Goal: Transaction & Acquisition: Download file/media

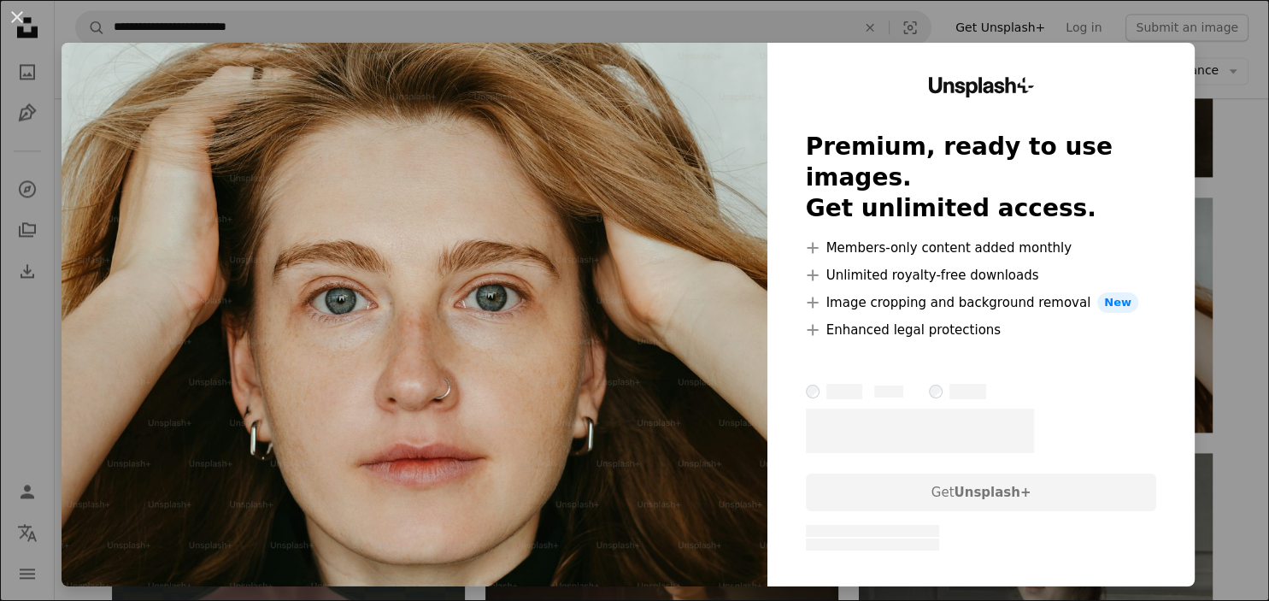
scroll to position [2527, 0]
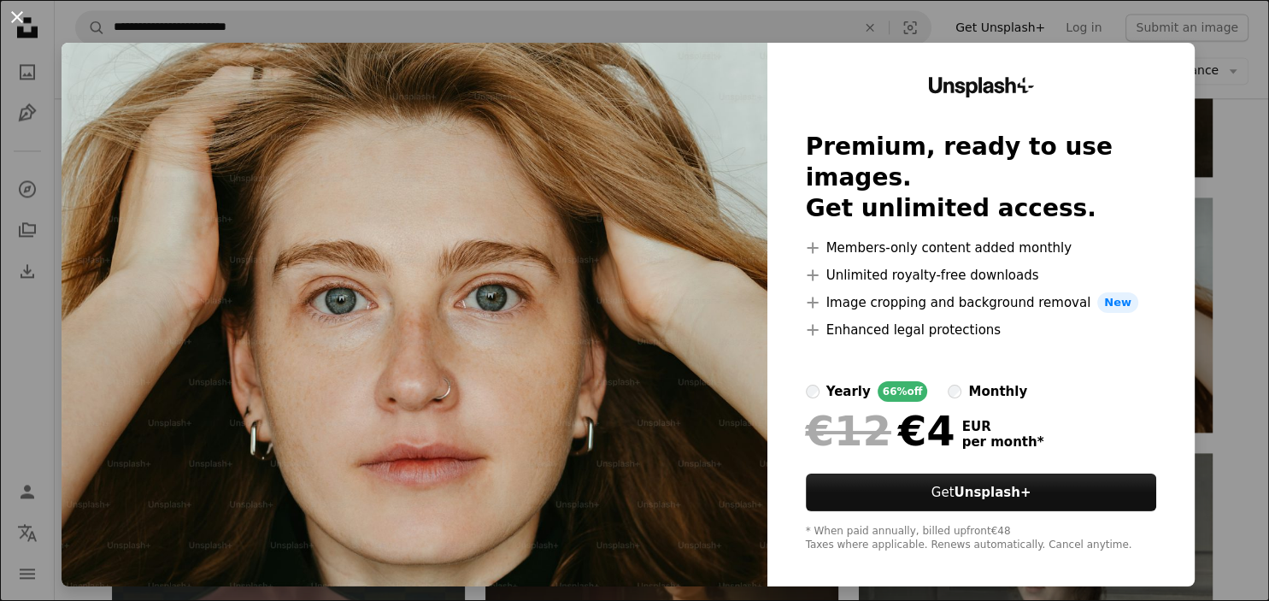
click at [9, 10] on button "An X shape" at bounding box center [17, 17] width 21 height 21
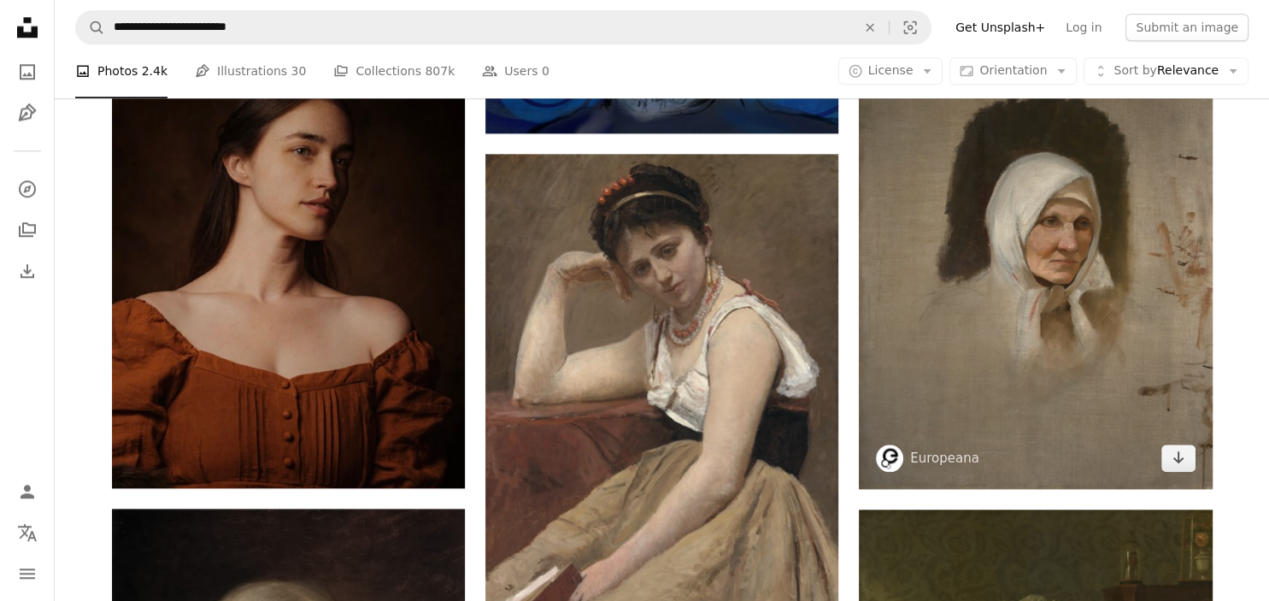
scroll to position [1715, 0]
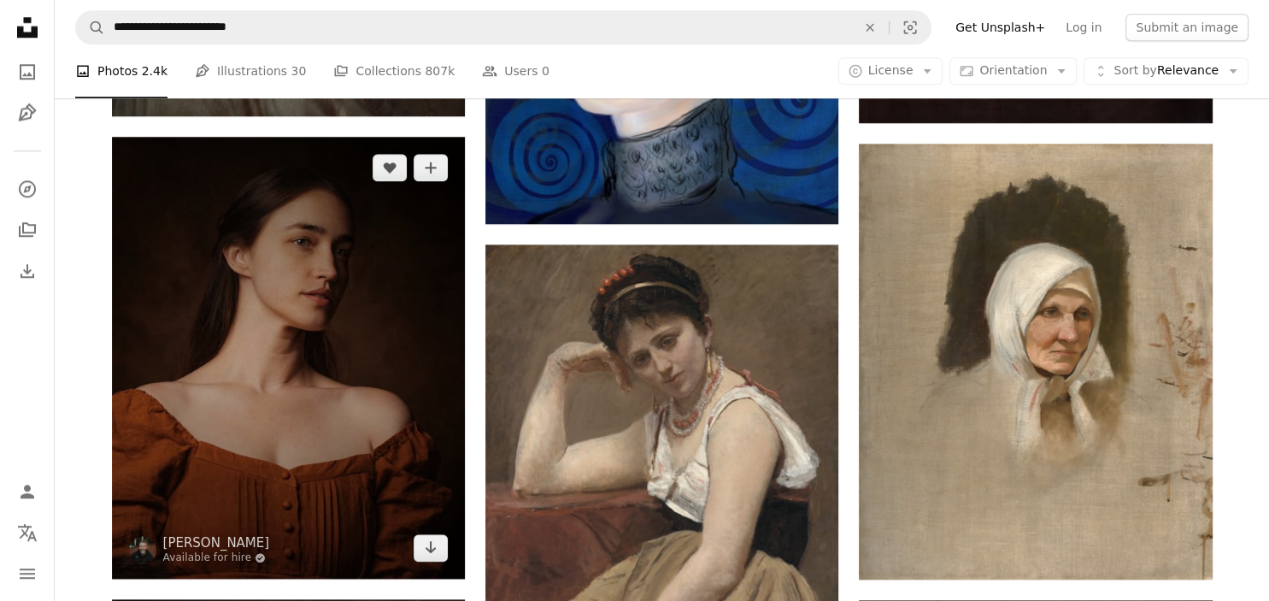
click at [307, 286] on img at bounding box center [288, 358] width 353 height 442
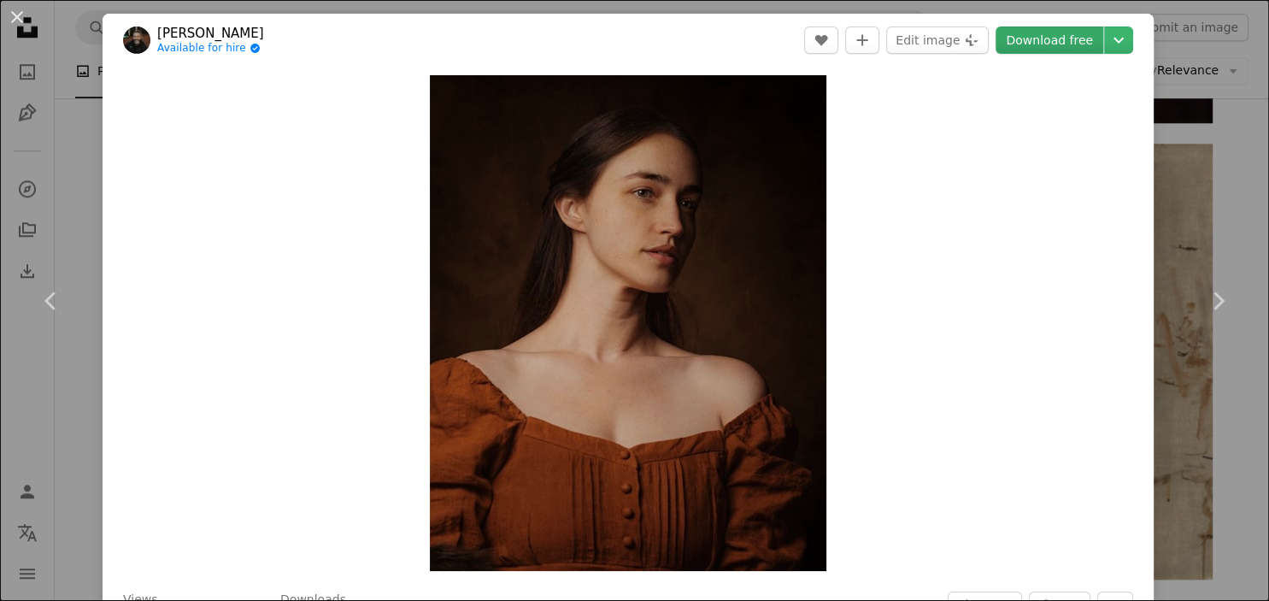
click at [1081, 40] on link "Download free" at bounding box center [1050, 40] width 108 height 27
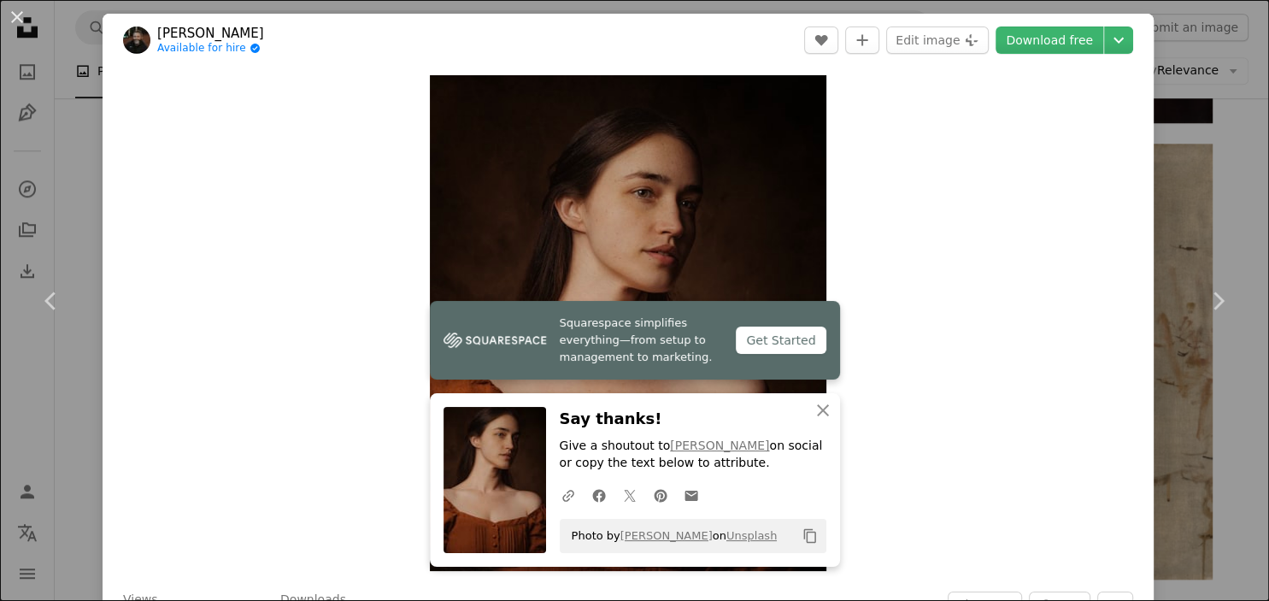
click at [771, 339] on div "Get Started" at bounding box center [781, 340] width 90 height 27
click at [19, 15] on button "An X shape" at bounding box center [17, 17] width 21 height 21
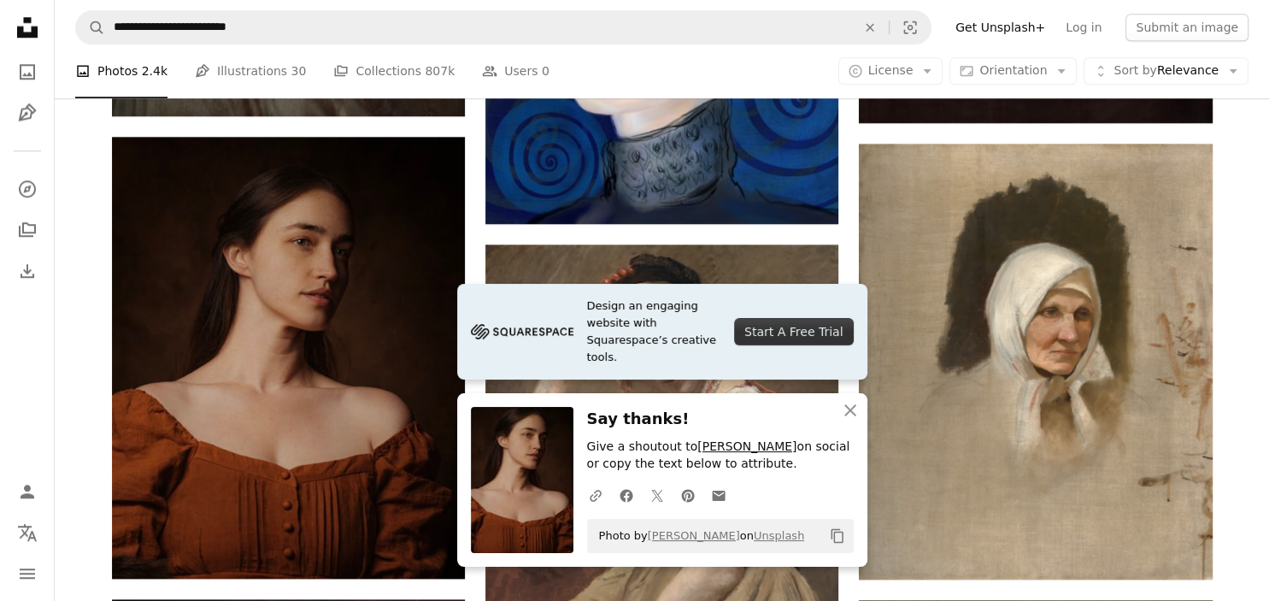
click at [719, 451] on link "[PERSON_NAME]" at bounding box center [747, 446] width 99 height 14
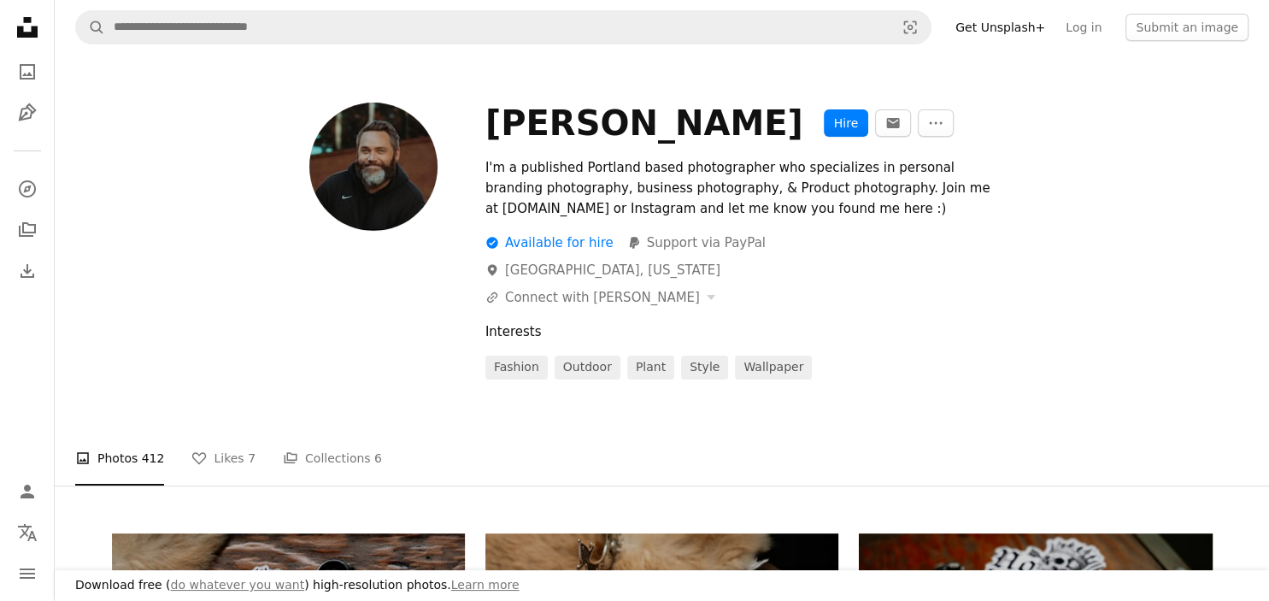
click at [365, 178] on img at bounding box center [373, 167] width 128 height 128
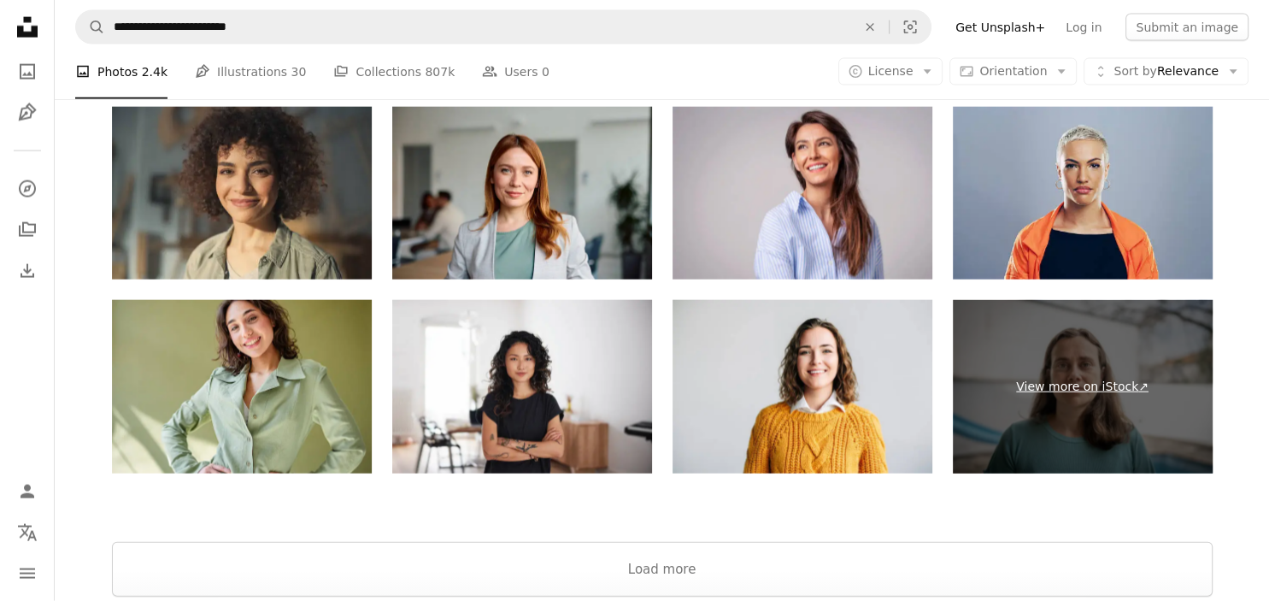
scroll to position [3881, 0]
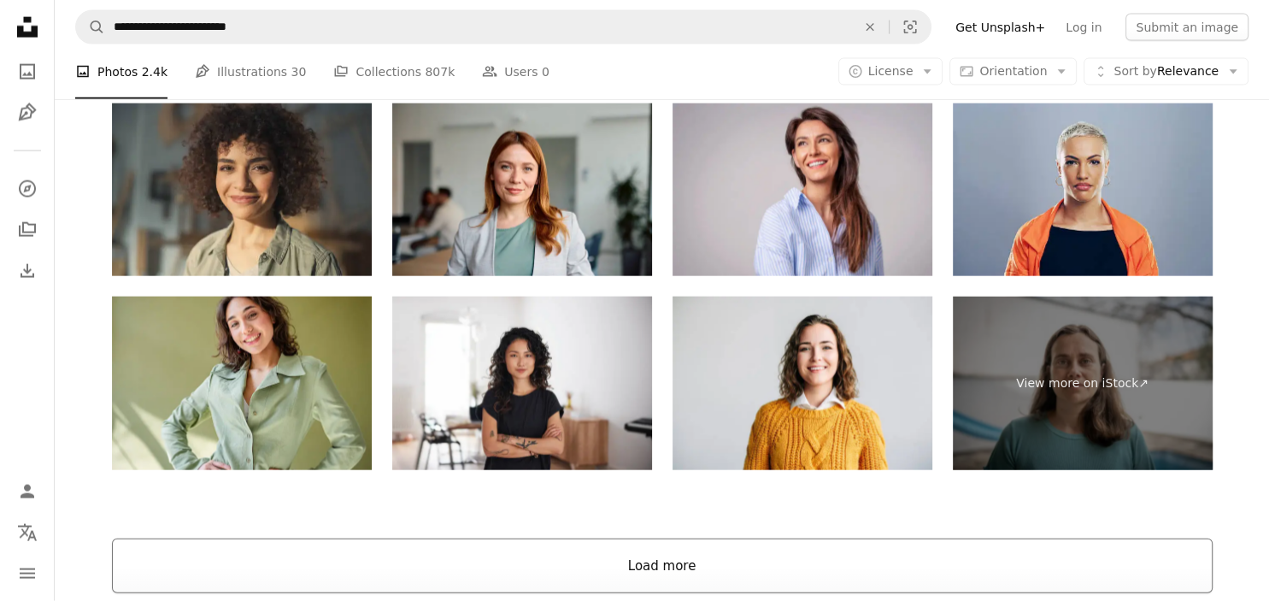
click at [676, 564] on button "Load more" at bounding box center [662, 566] width 1101 height 55
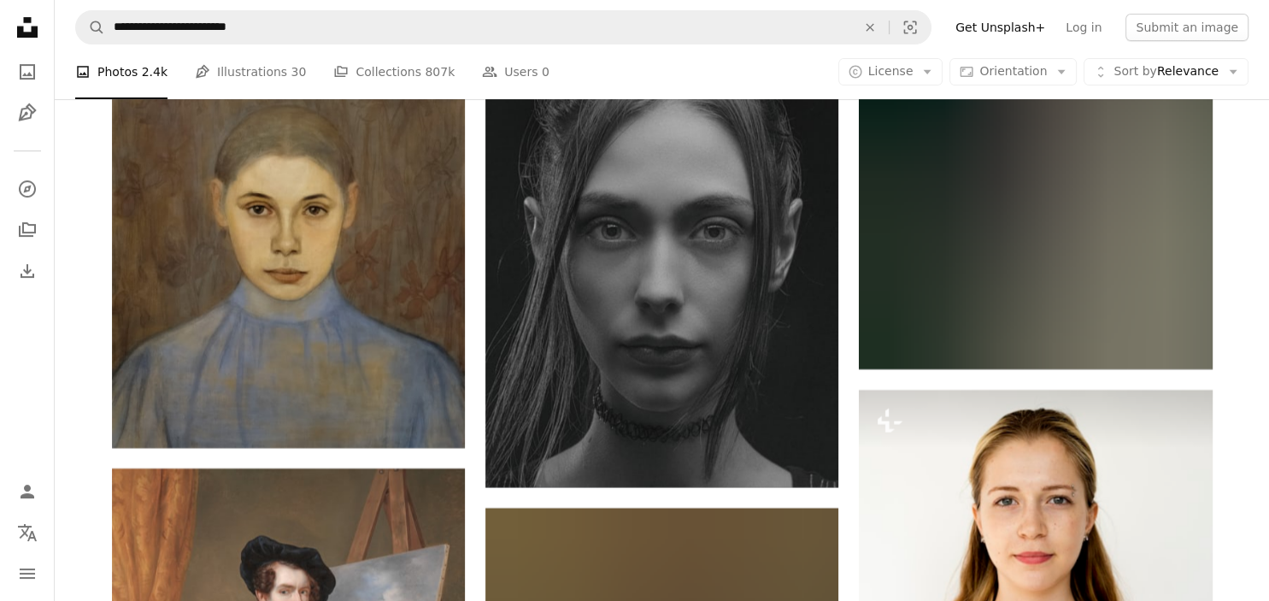
scroll to position [13270, 0]
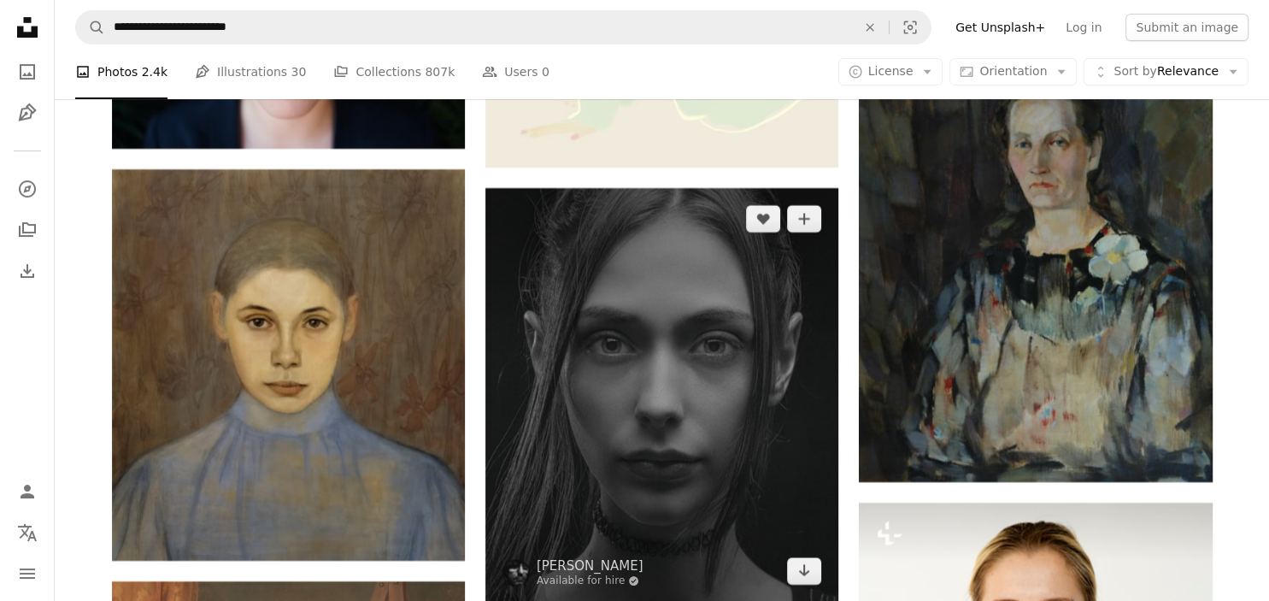
click at [688, 297] on img at bounding box center [662, 395] width 353 height 414
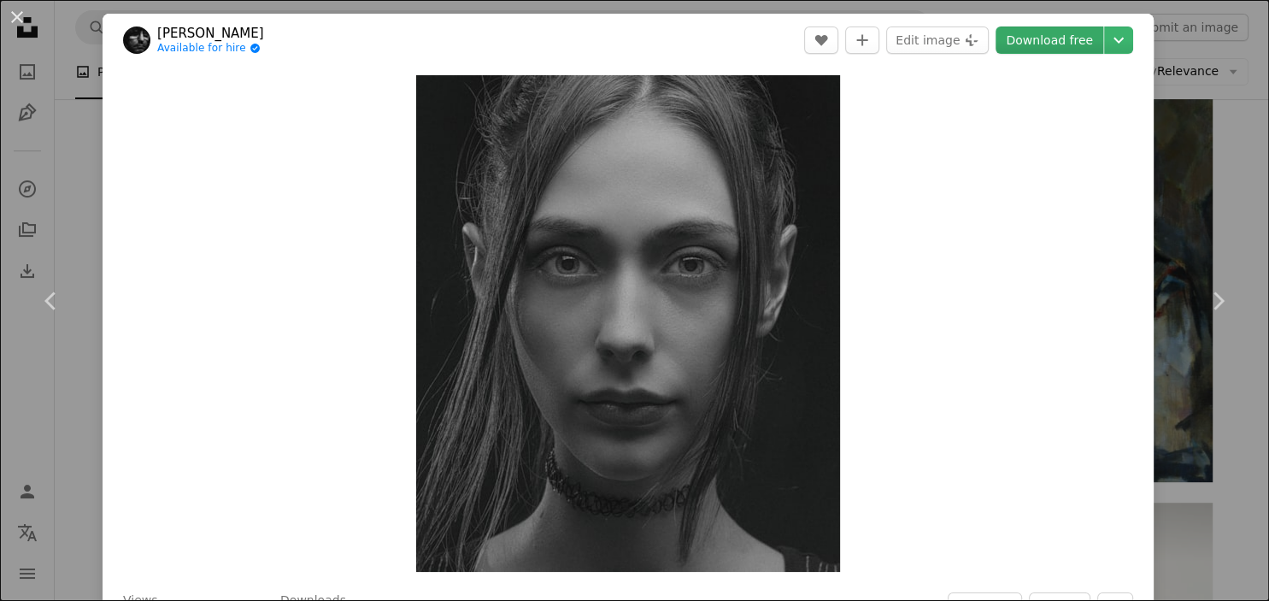
click at [1072, 46] on link "Download free" at bounding box center [1050, 40] width 108 height 27
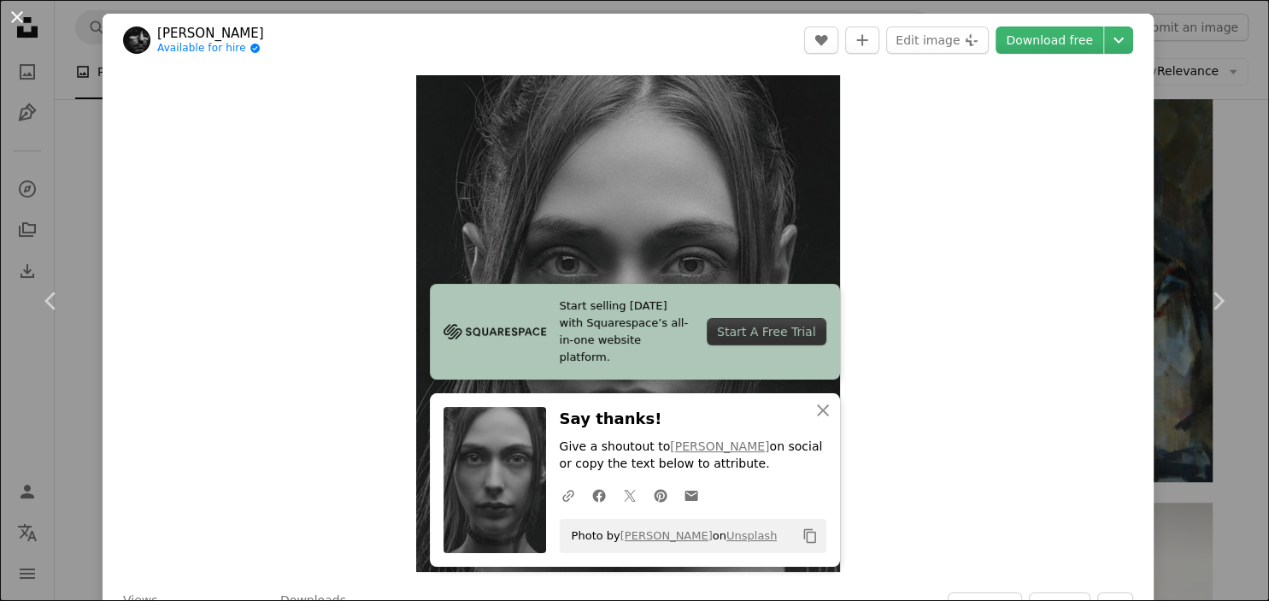
click at [17, 18] on button "An X shape" at bounding box center [17, 17] width 21 height 21
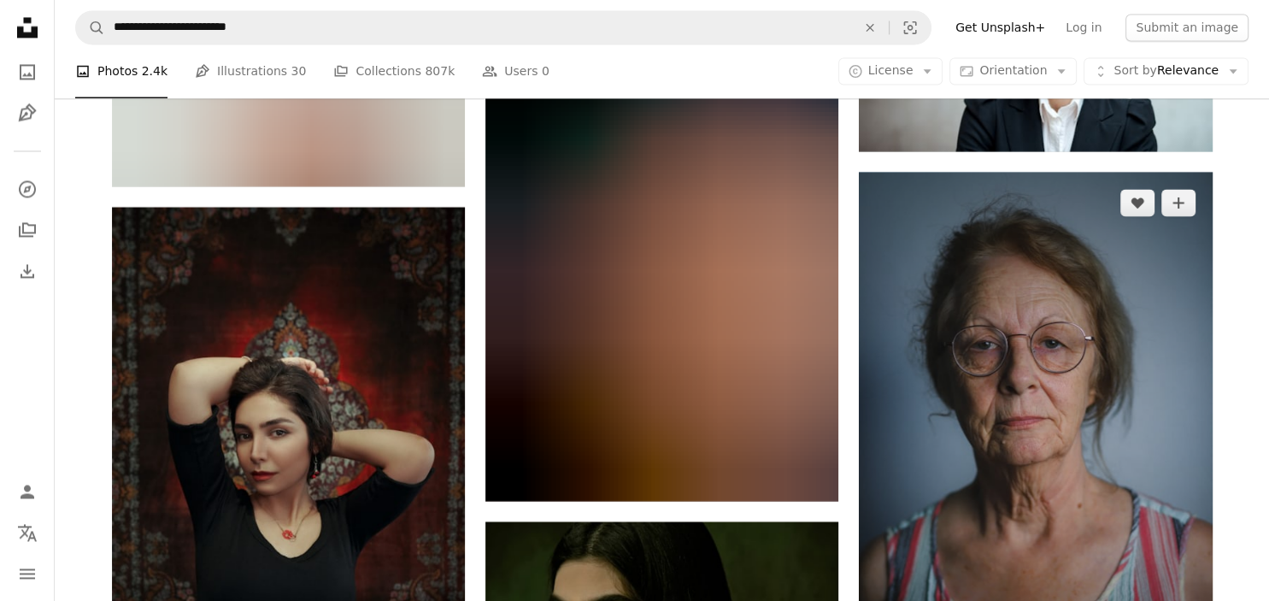
scroll to position [21936, 0]
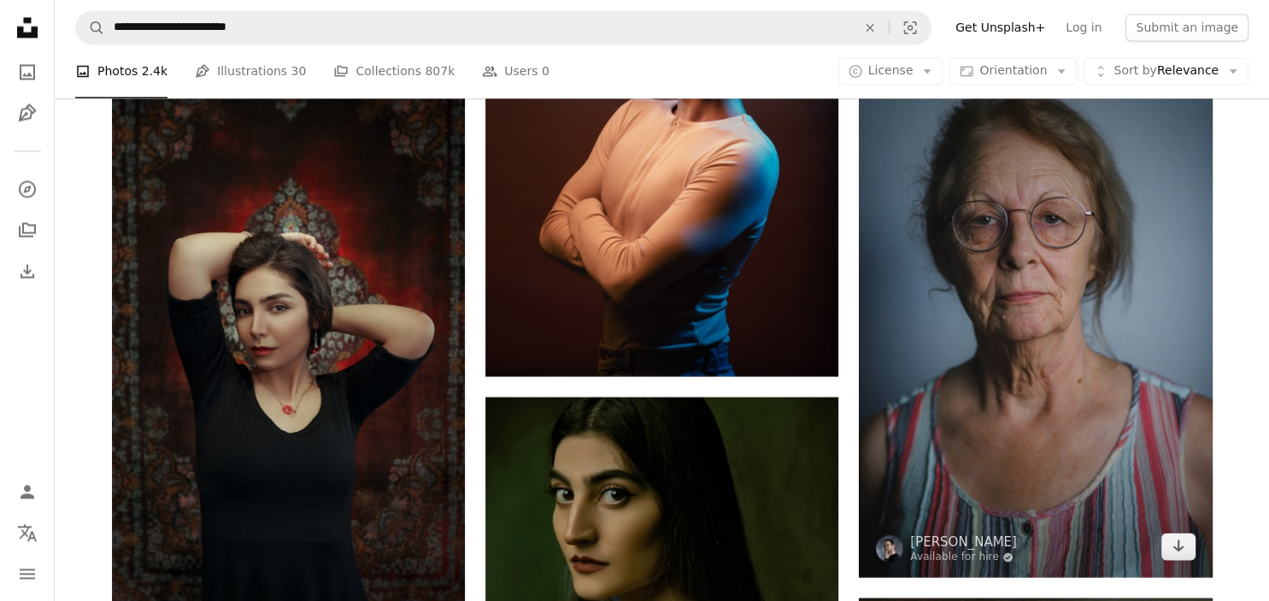
click at [1086, 287] on img at bounding box center [1035, 312] width 353 height 530
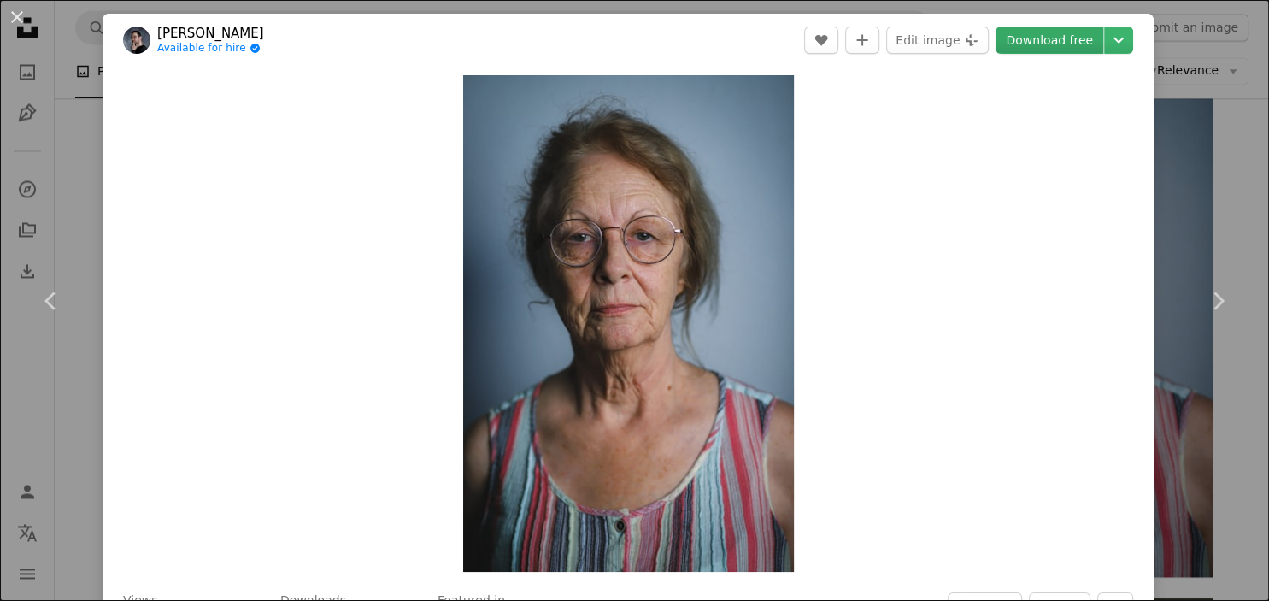
click at [1081, 43] on link "Download free" at bounding box center [1050, 40] width 108 height 27
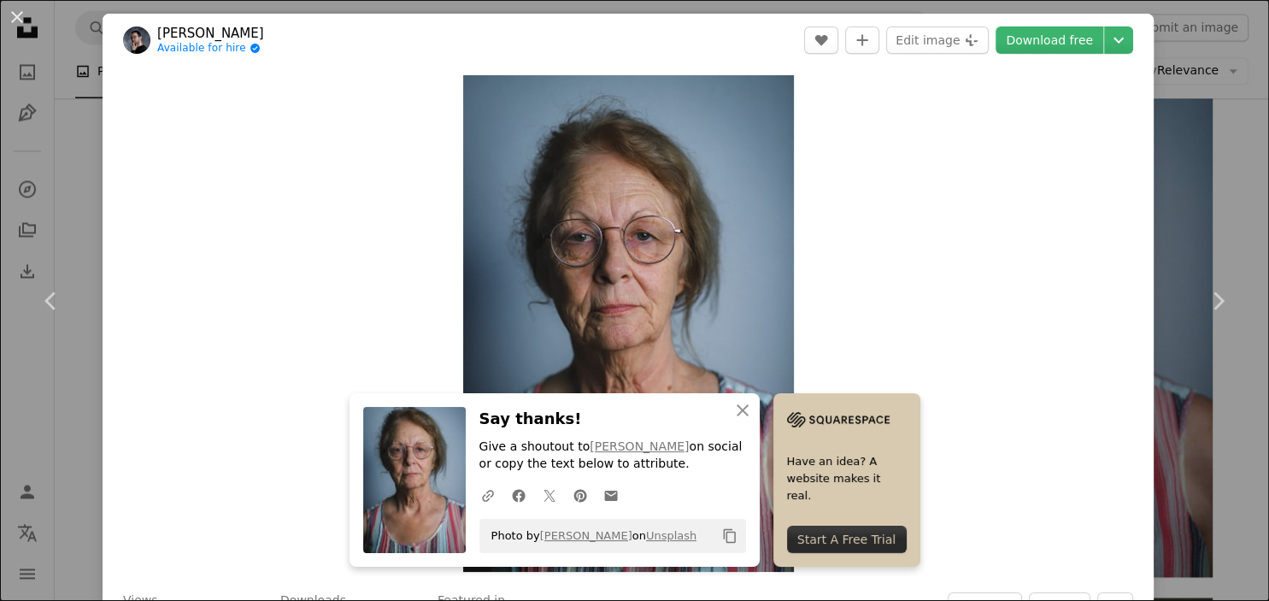
click at [1070, 301] on div "Zoom in" at bounding box center [629, 324] width 1052 height 514
click at [19, 21] on button "An X shape" at bounding box center [17, 17] width 21 height 21
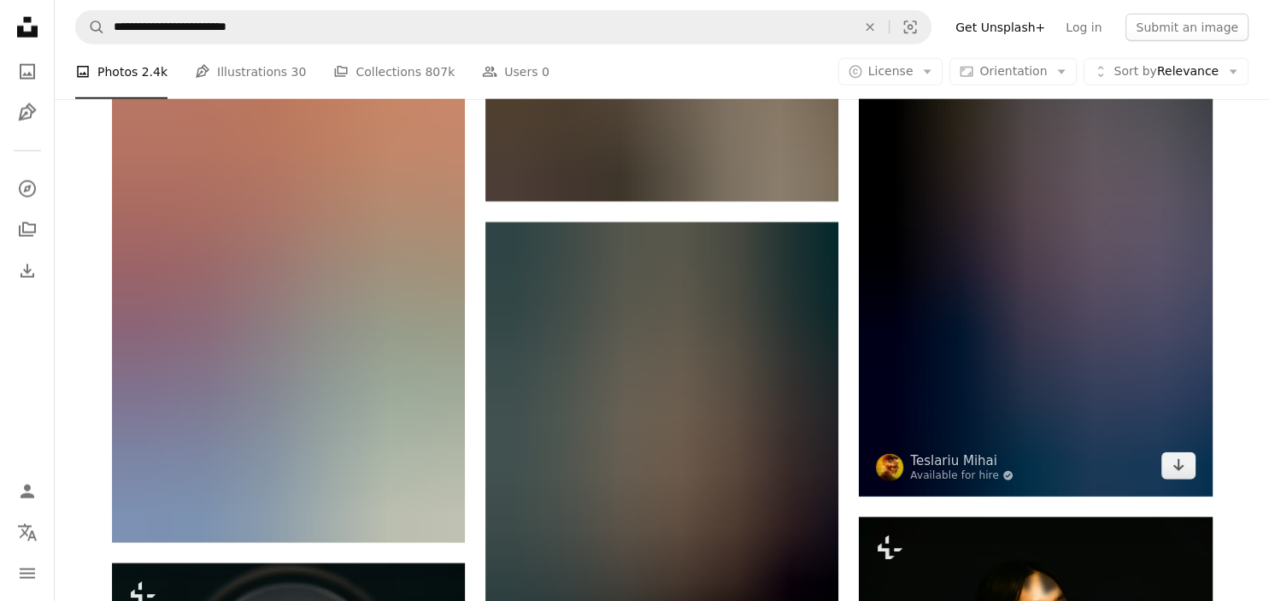
scroll to position [23020, 0]
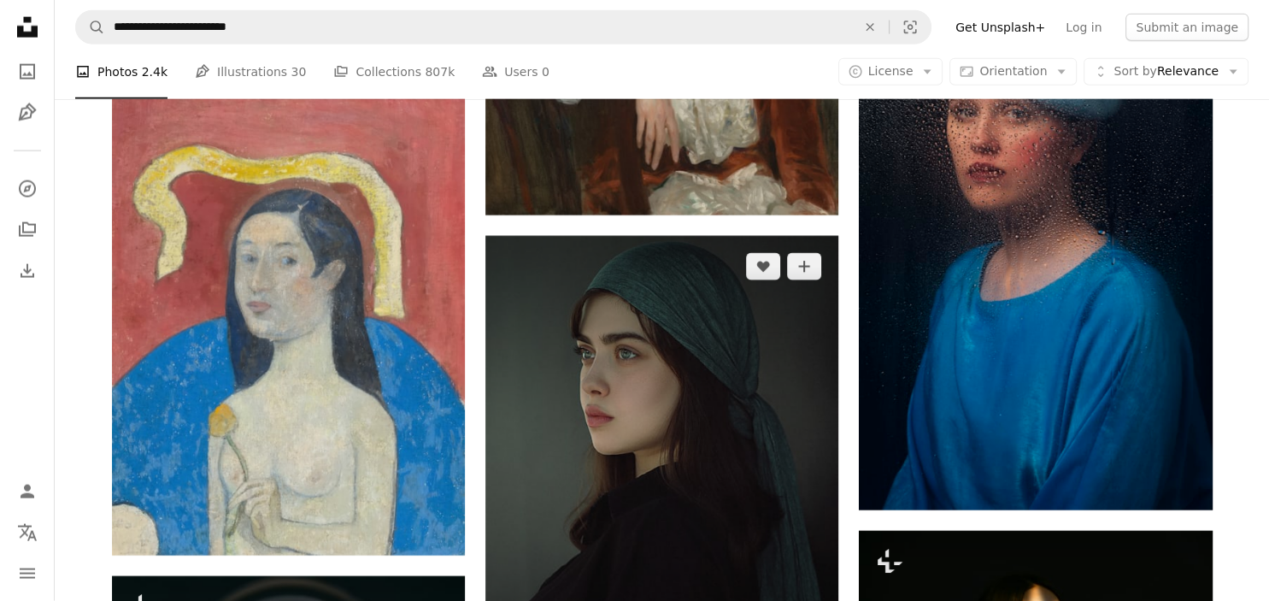
click at [678, 336] on img at bounding box center [662, 457] width 353 height 442
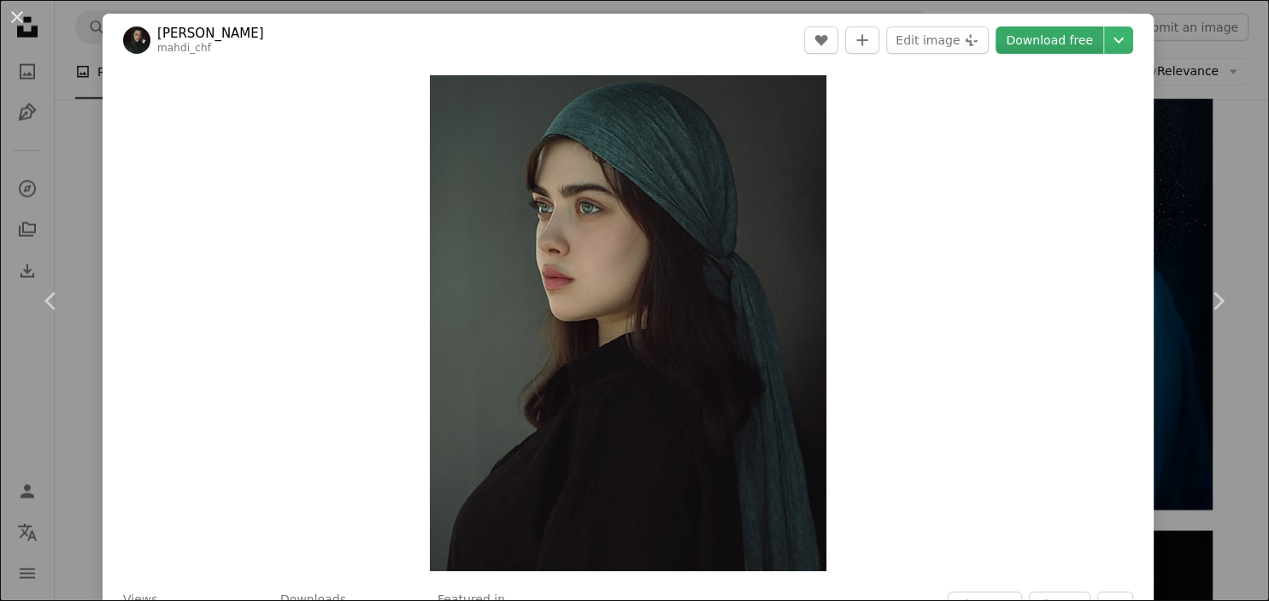
click at [1070, 51] on link "Download free" at bounding box center [1050, 40] width 108 height 27
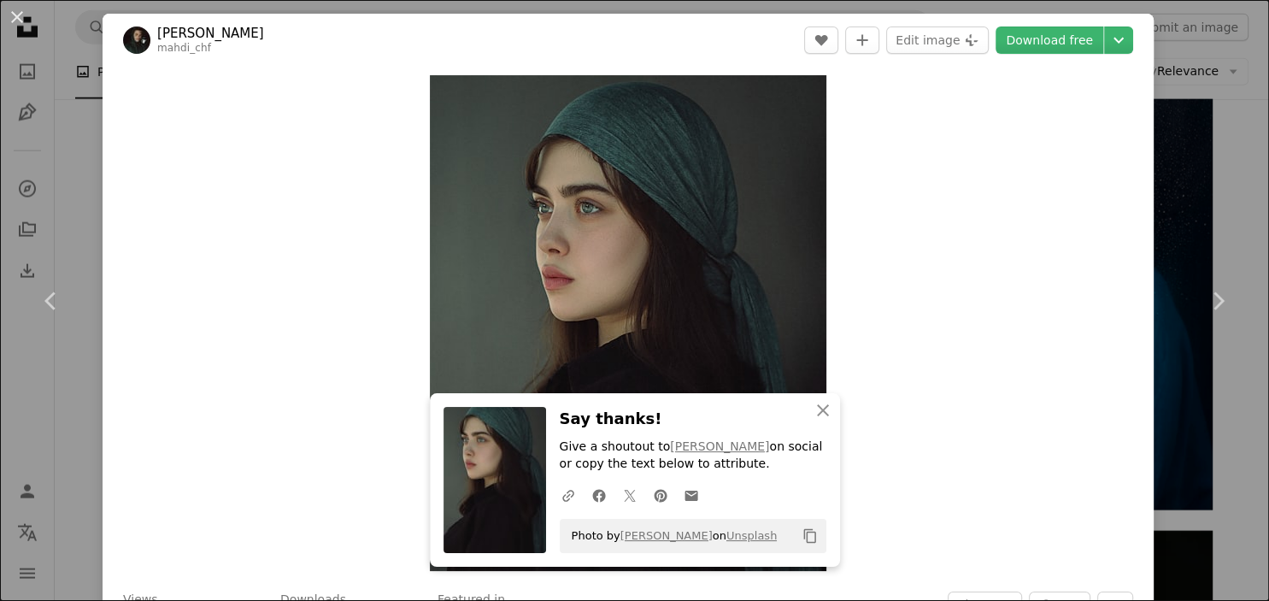
click at [1120, 187] on div "Zoom in" at bounding box center [629, 323] width 1052 height 513
click at [823, 404] on icon "An X shape" at bounding box center [823, 410] width 21 height 21
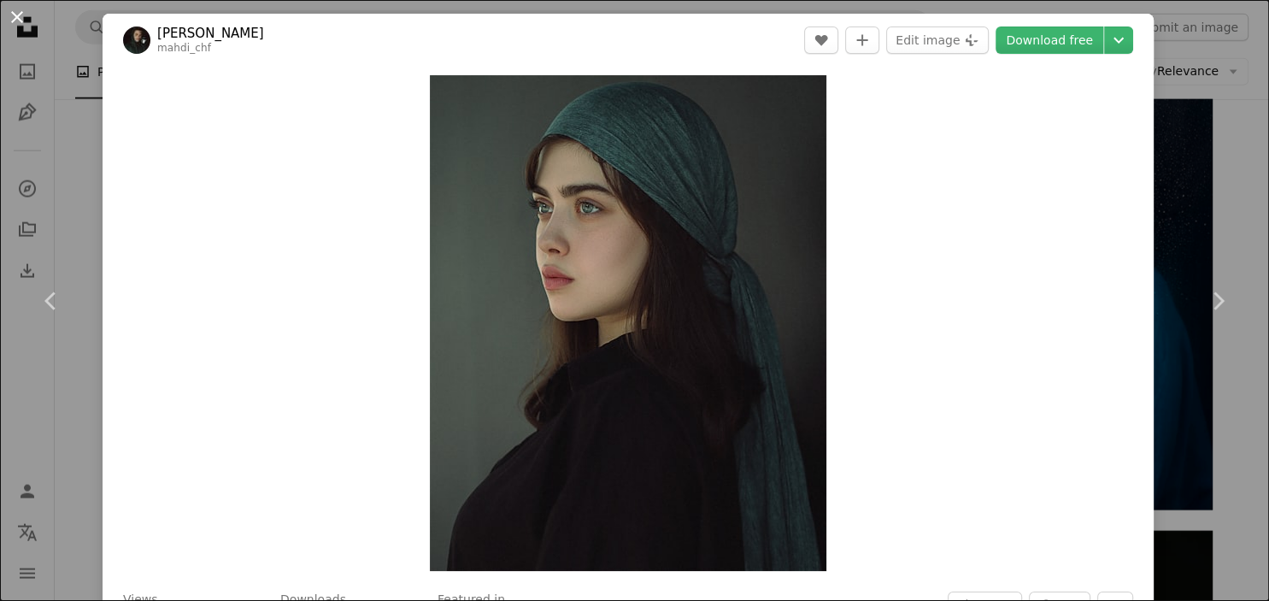
click at [19, 25] on button "An X shape" at bounding box center [17, 17] width 21 height 21
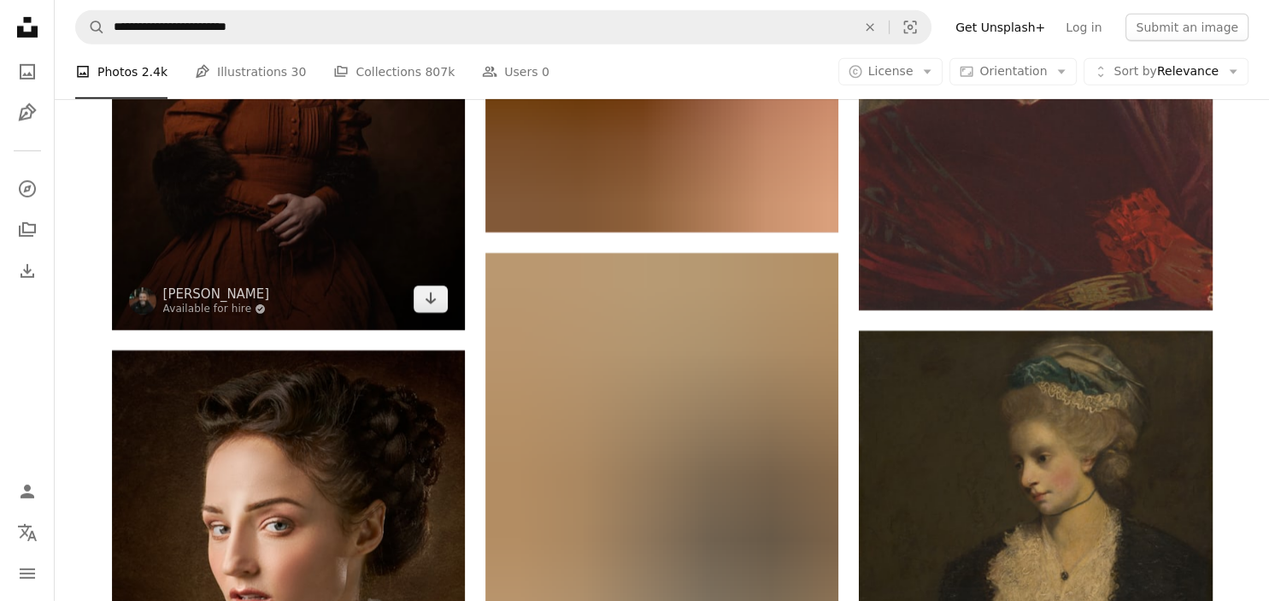
scroll to position [24464, 0]
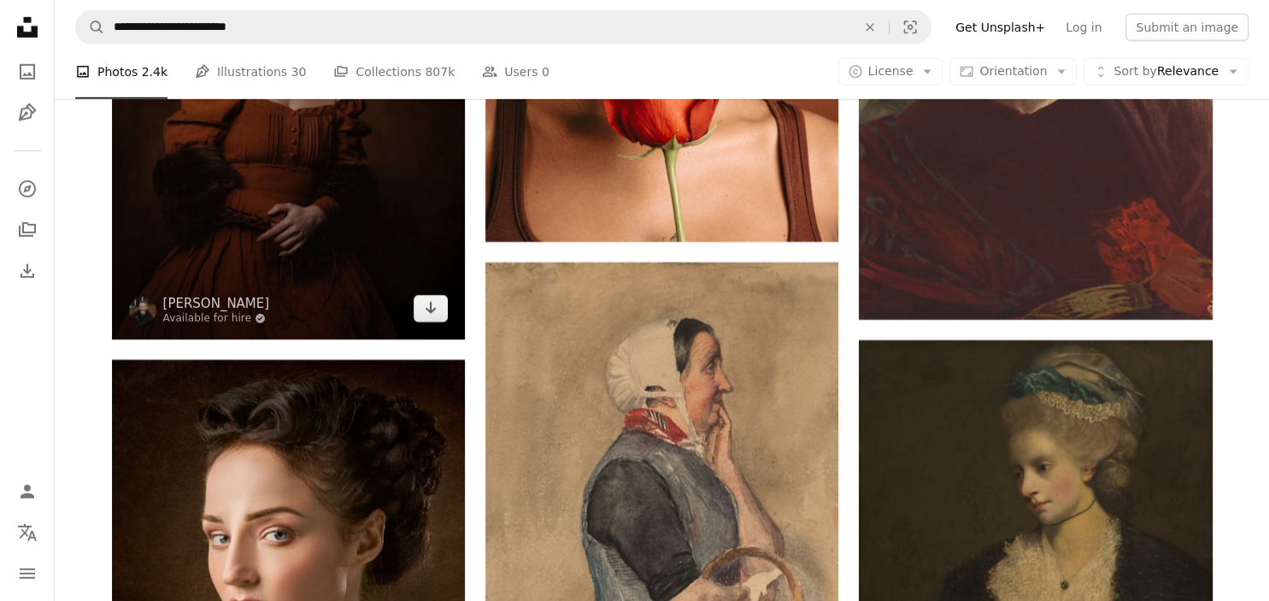
click at [363, 223] on img at bounding box center [288, 118] width 353 height 442
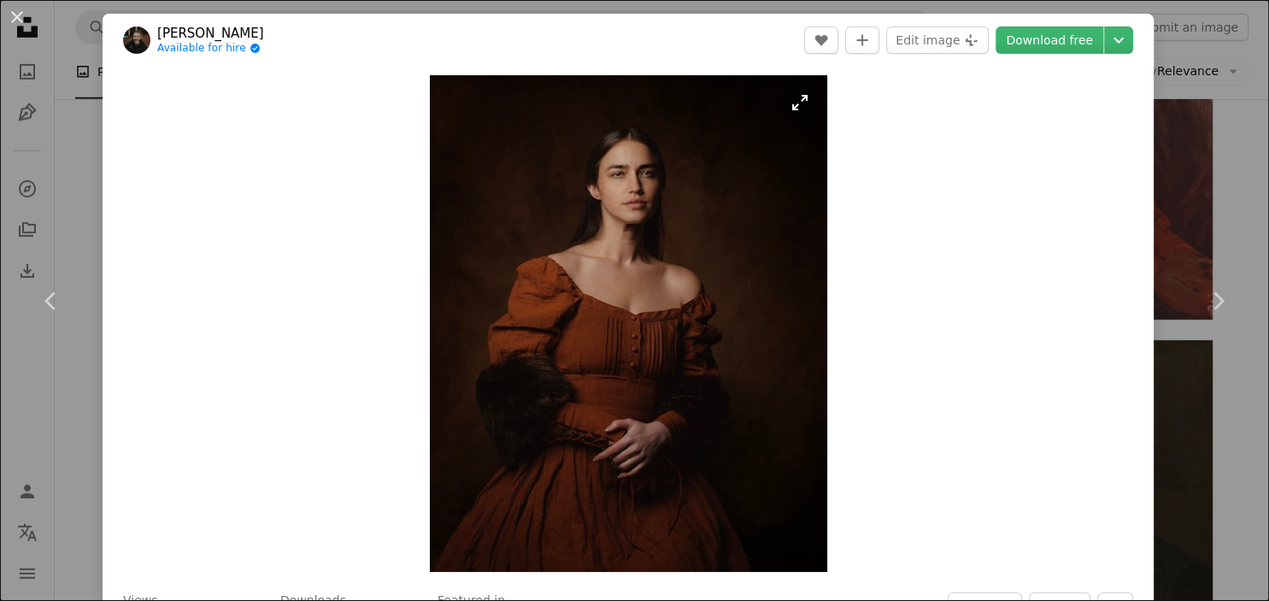
click at [691, 223] on img "Zoom in on this image" at bounding box center [629, 323] width 398 height 497
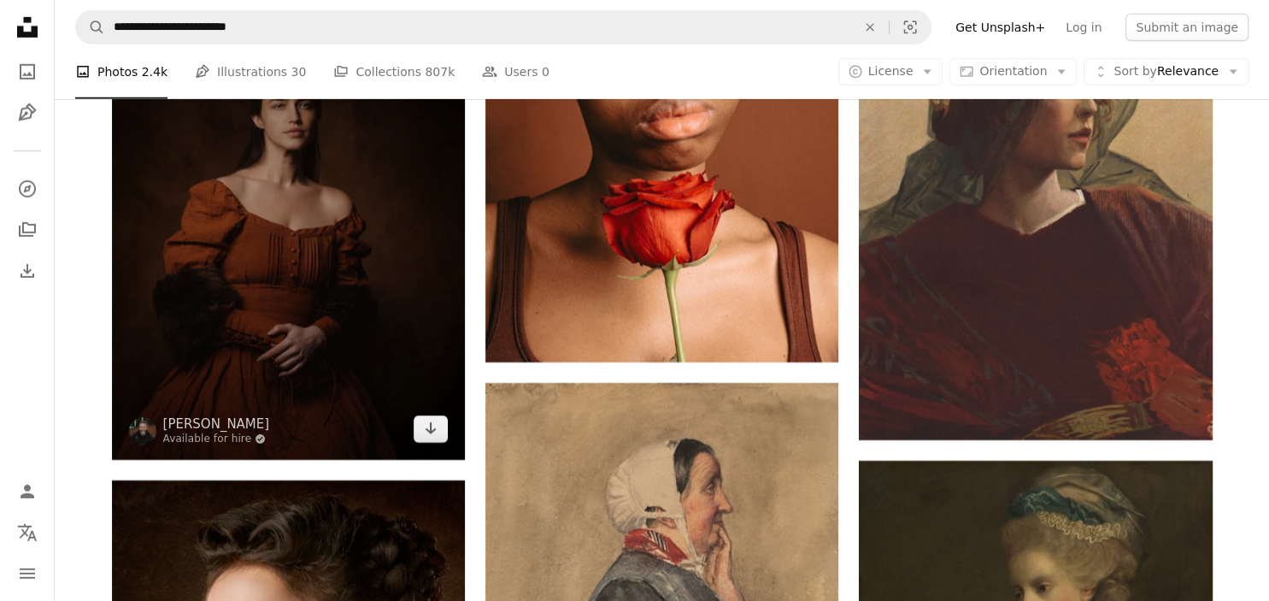
scroll to position [24284, 0]
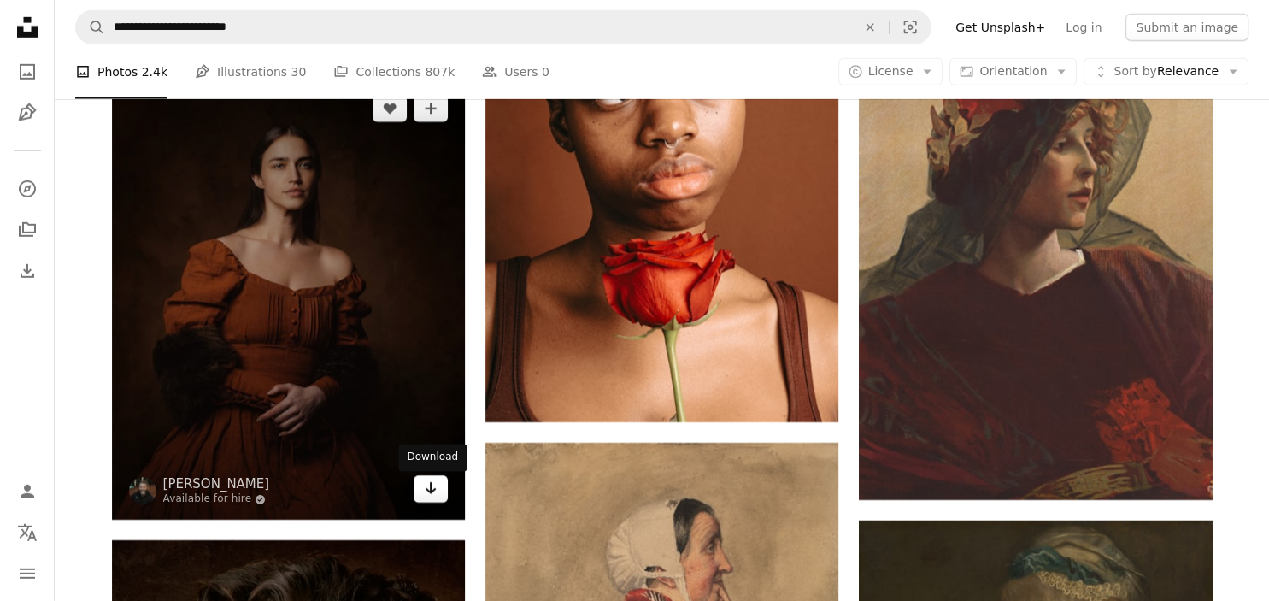
click at [434, 486] on icon "Arrow pointing down" at bounding box center [431, 488] width 14 height 21
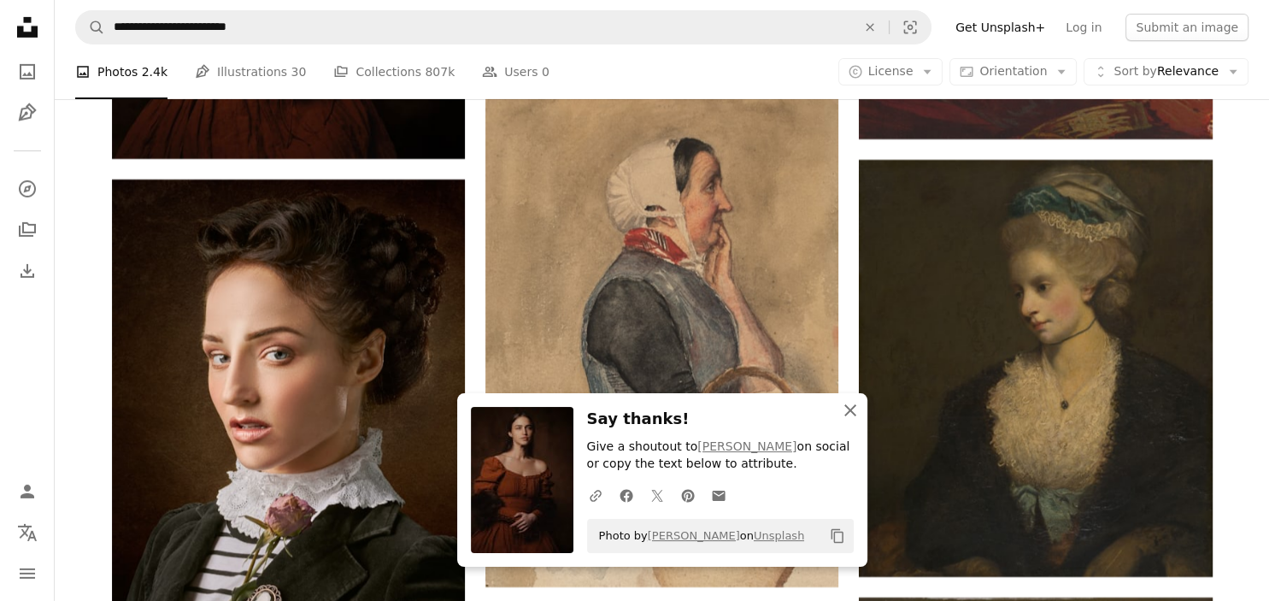
click at [857, 416] on icon "An X shape" at bounding box center [850, 410] width 21 height 21
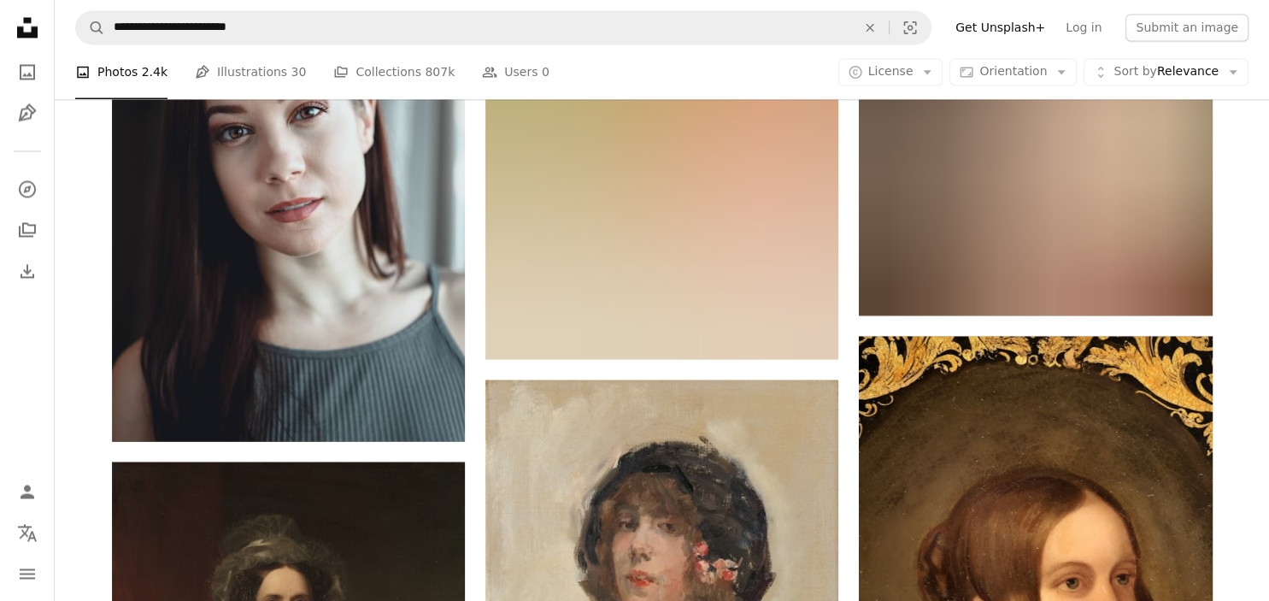
scroll to position [28256, 0]
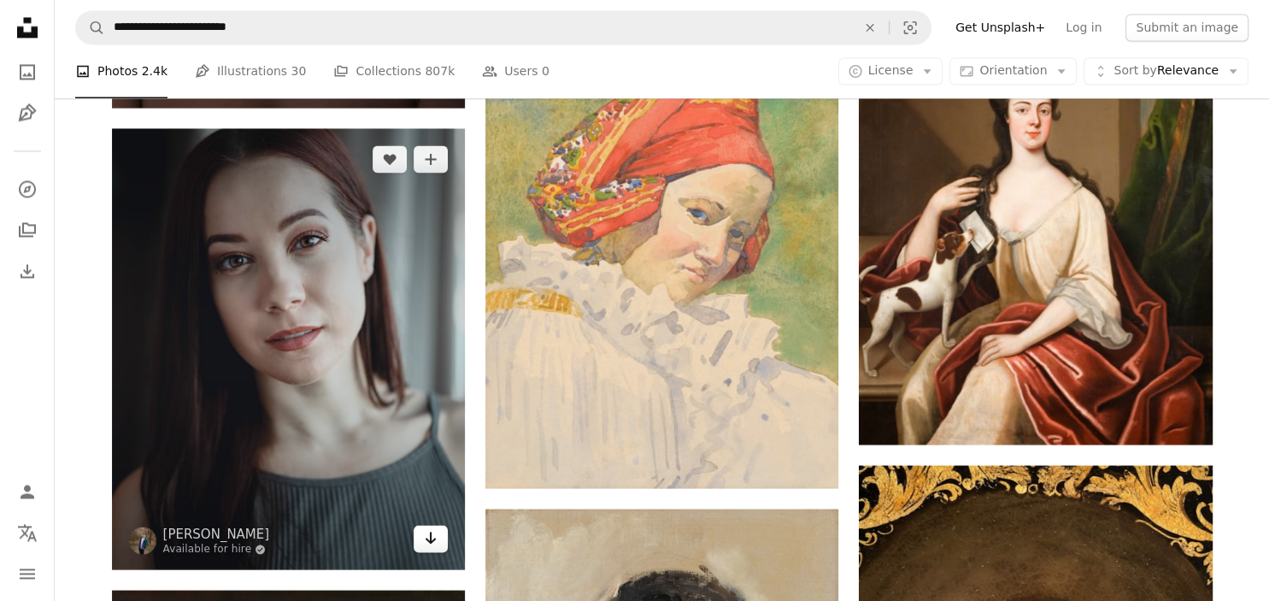
click at [434, 548] on icon "Arrow pointing down" at bounding box center [431, 537] width 14 height 21
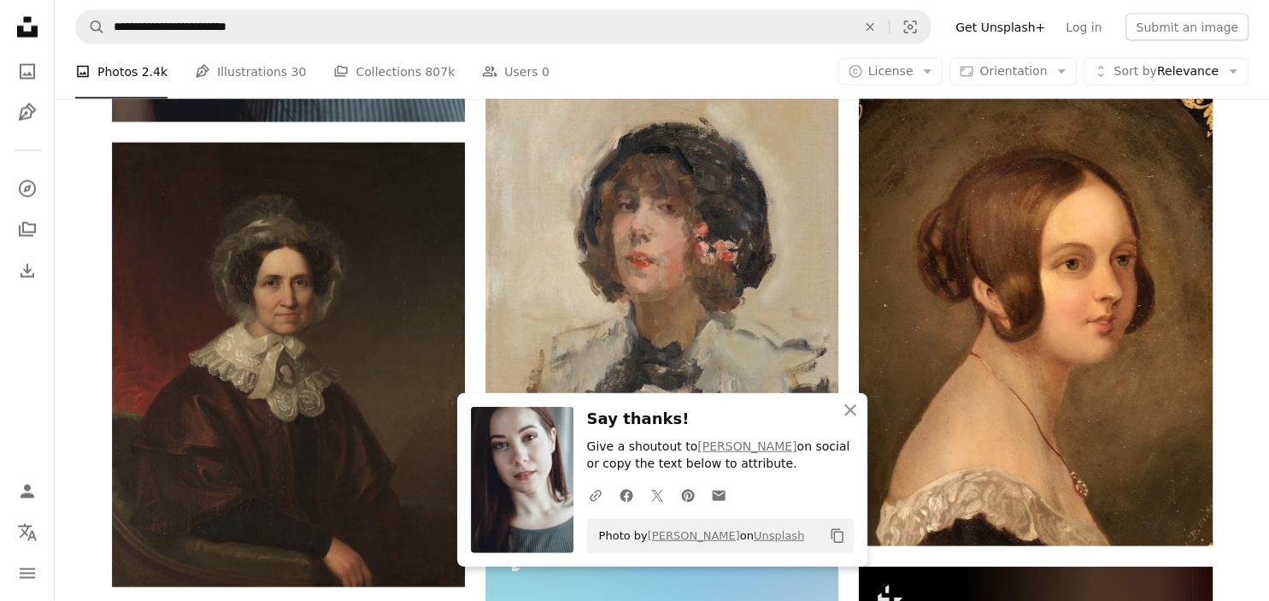
scroll to position [28707, 0]
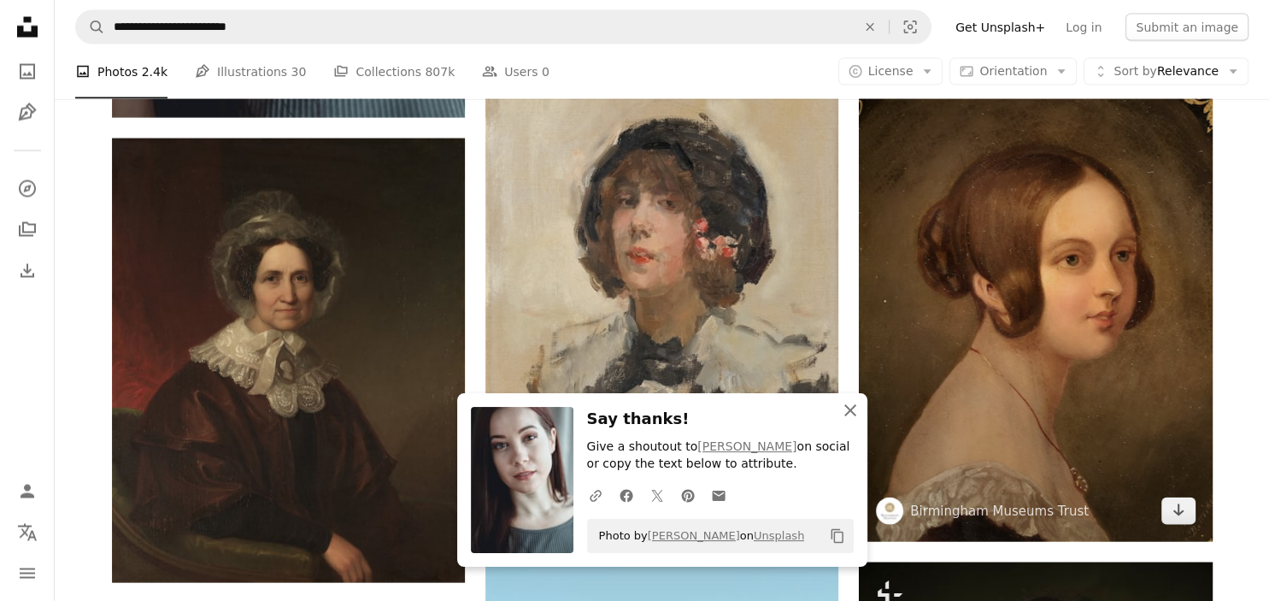
drag, startPoint x: 849, startPoint y: 414, endPoint x: 945, endPoint y: 414, distance: 96.6
click at [852, 414] on icon "An X shape" at bounding box center [850, 410] width 21 height 21
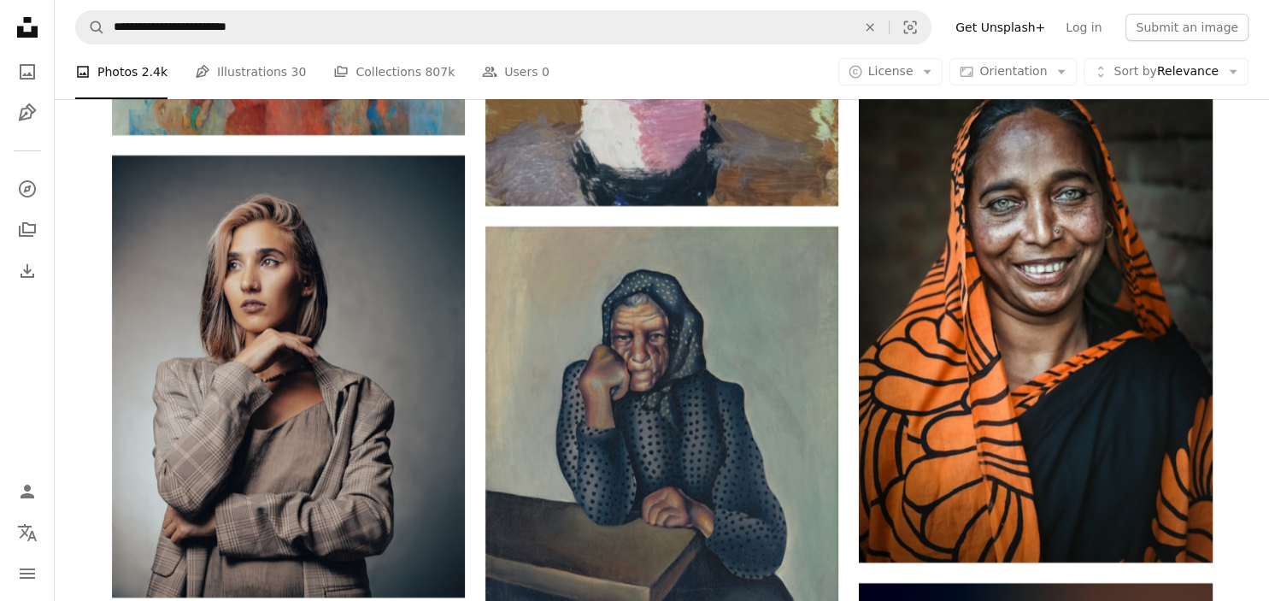
scroll to position [37645, 0]
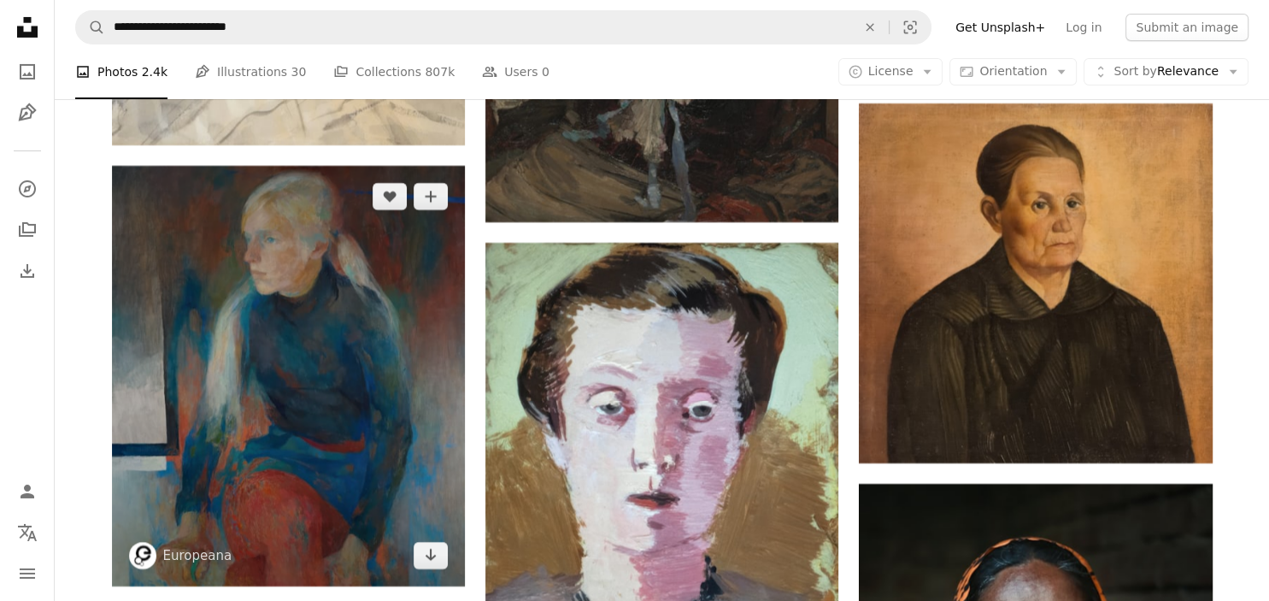
click at [347, 319] on img at bounding box center [288, 376] width 353 height 421
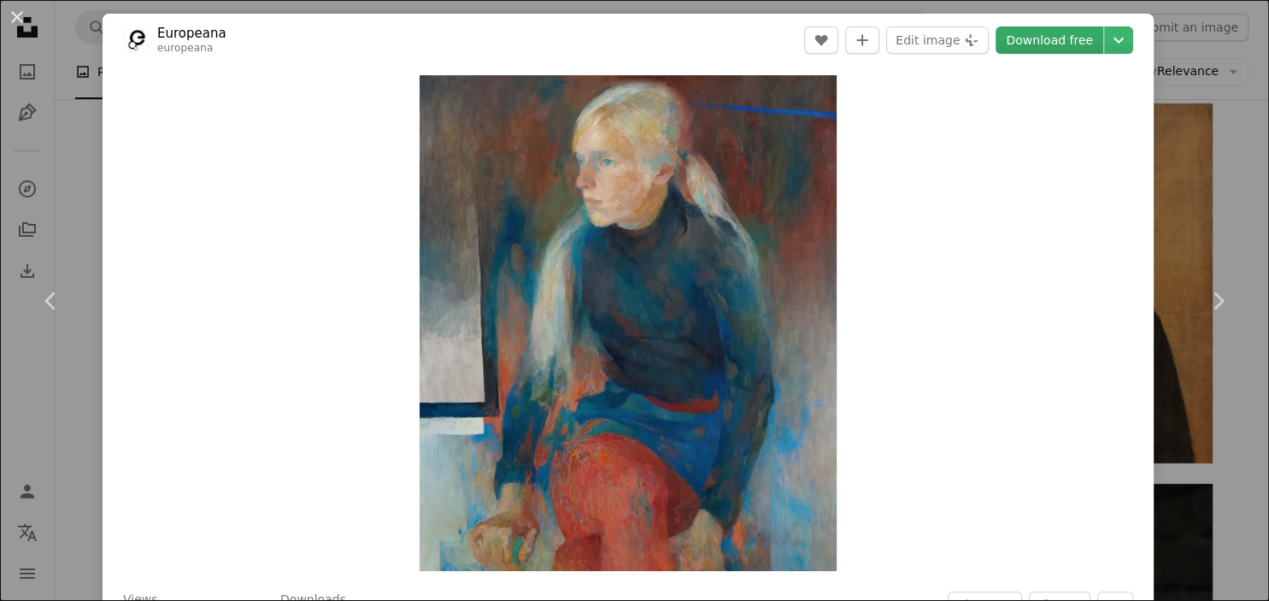
click at [1069, 48] on link "Download free" at bounding box center [1050, 40] width 108 height 27
click at [763, 398] on img "Zoom in on this image" at bounding box center [628, 323] width 417 height 496
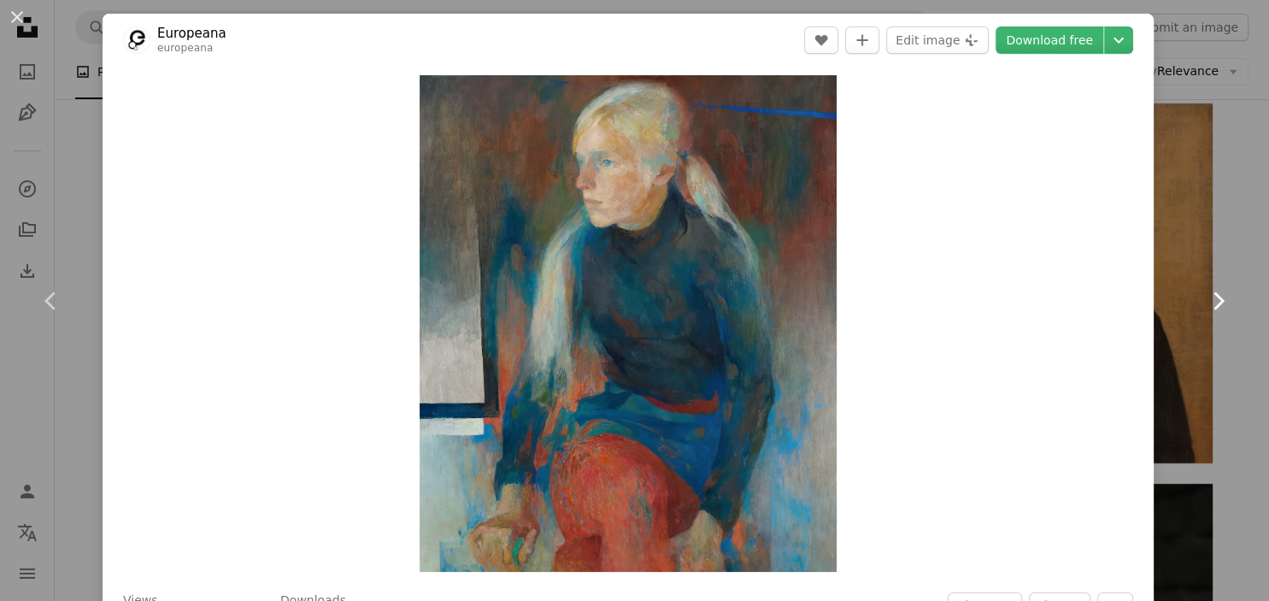
click at [1269, 327] on link "Chevron right" at bounding box center [1218, 301] width 103 height 164
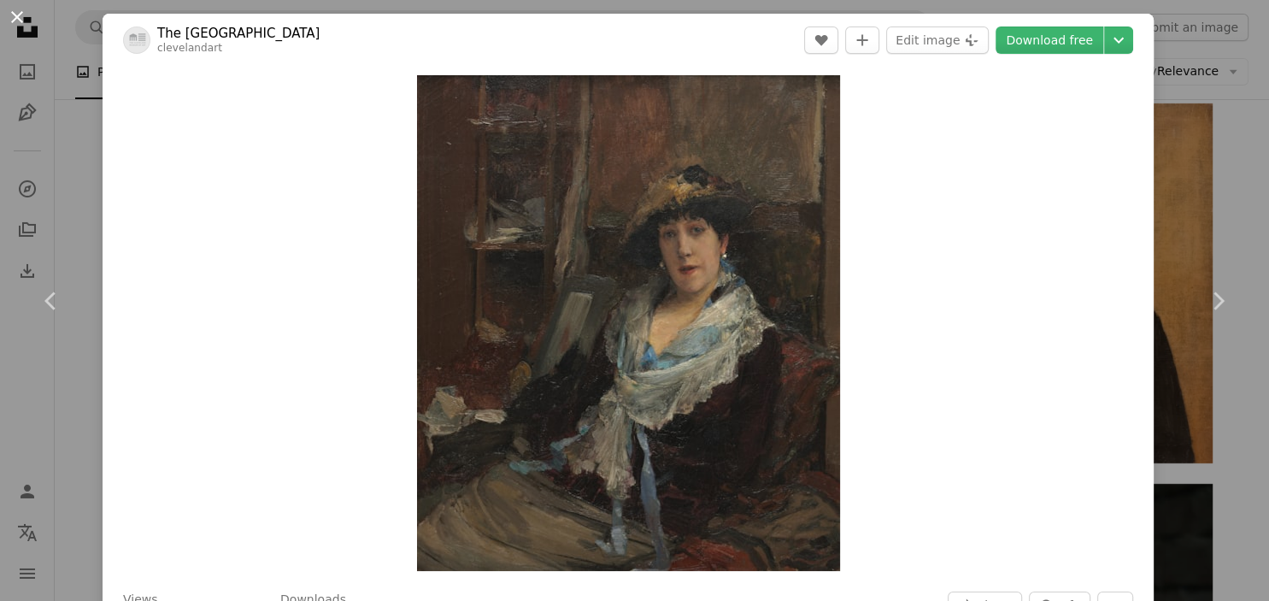
click at [10, 21] on button "An X shape" at bounding box center [17, 17] width 21 height 21
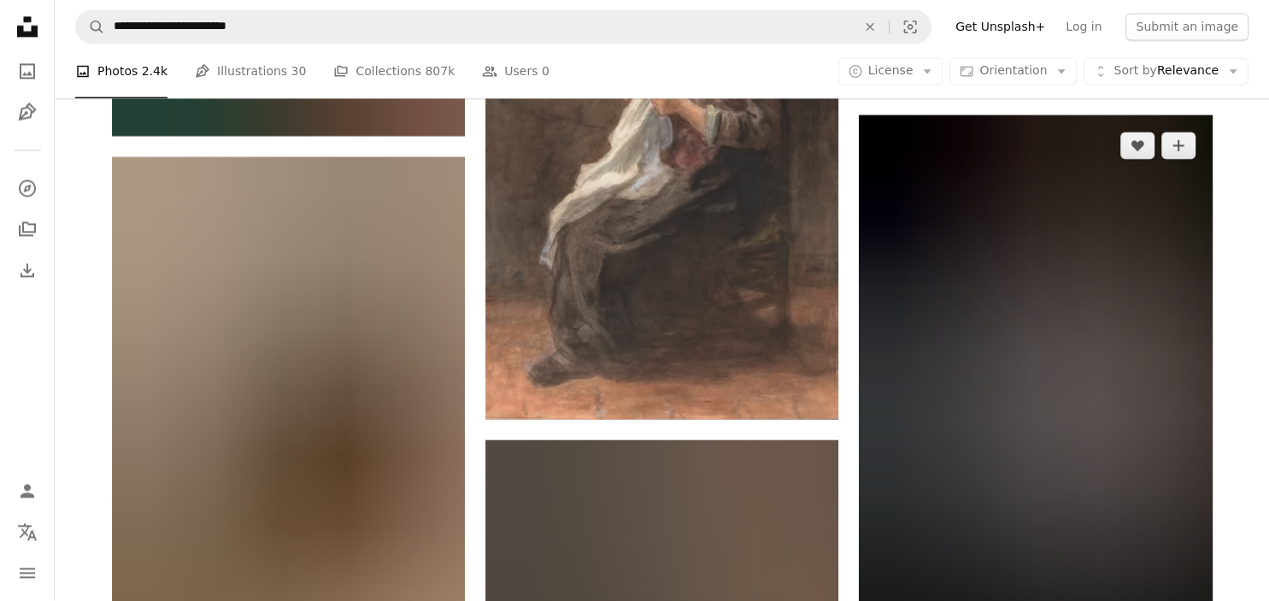
scroll to position [40533, 0]
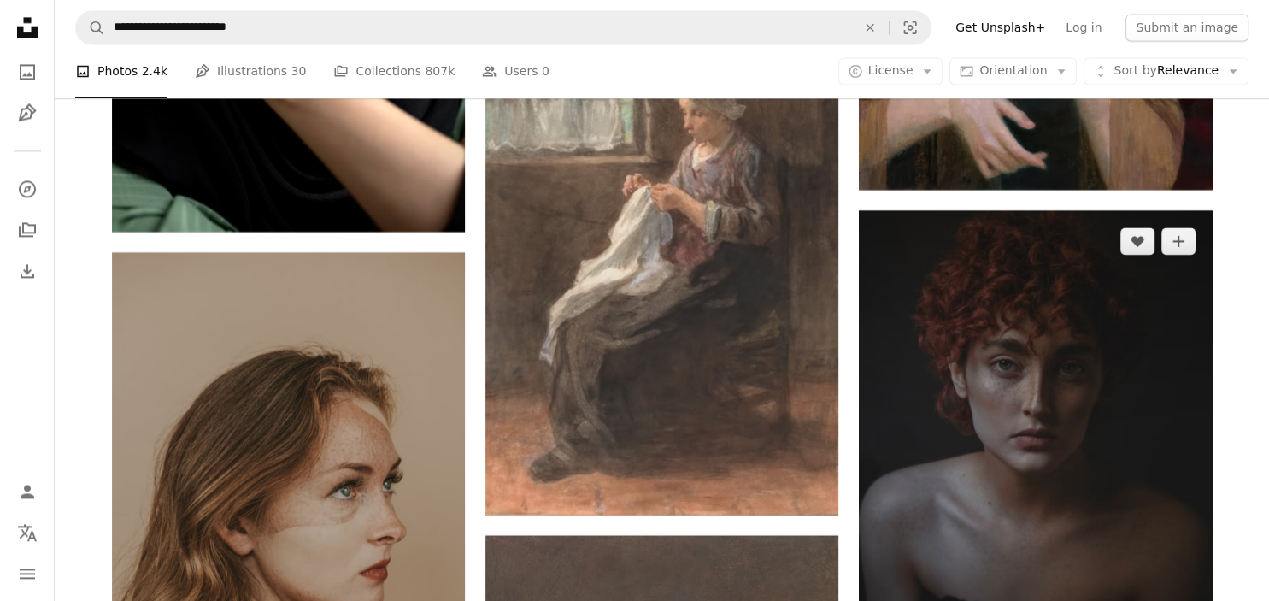
click at [1107, 331] on img at bounding box center [1035, 481] width 353 height 542
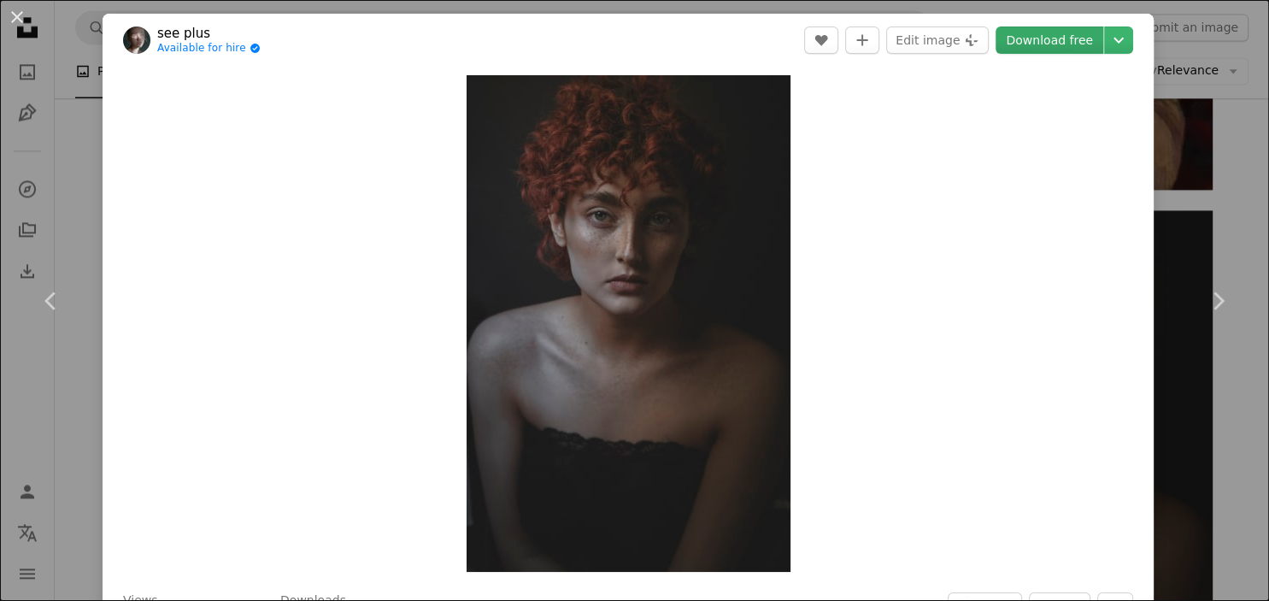
click at [1052, 44] on link "Download free" at bounding box center [1050, 40] width 108 height 27
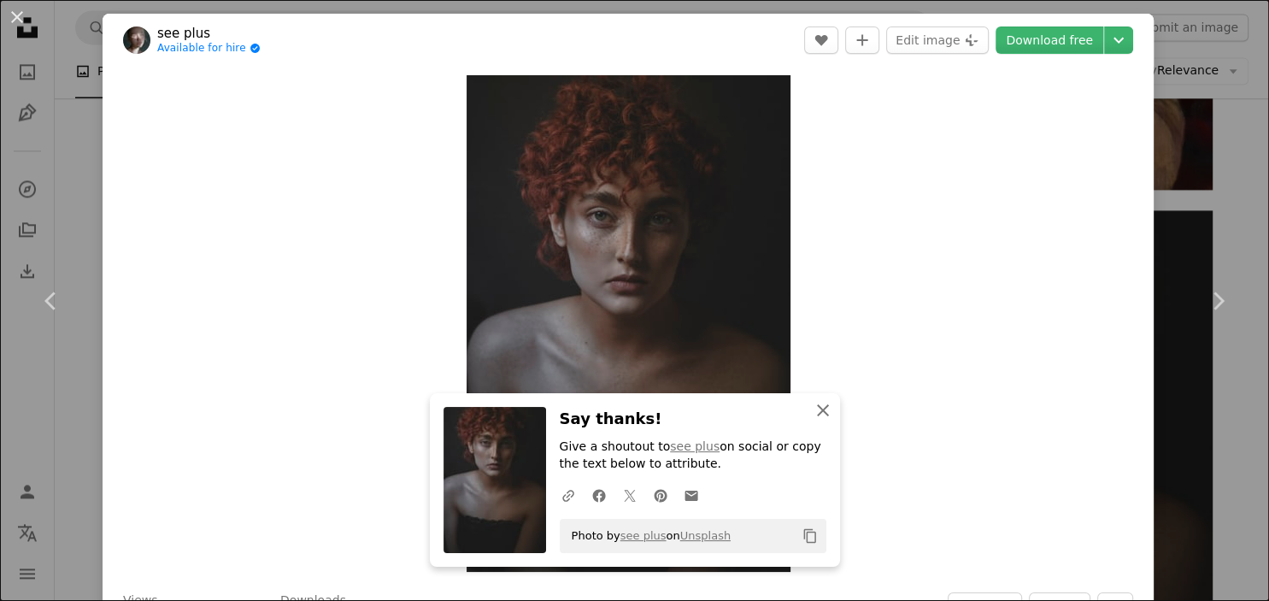
click at [819, 409] on icon "An X shape" at bounding box center [823, 410] width 21 height 21
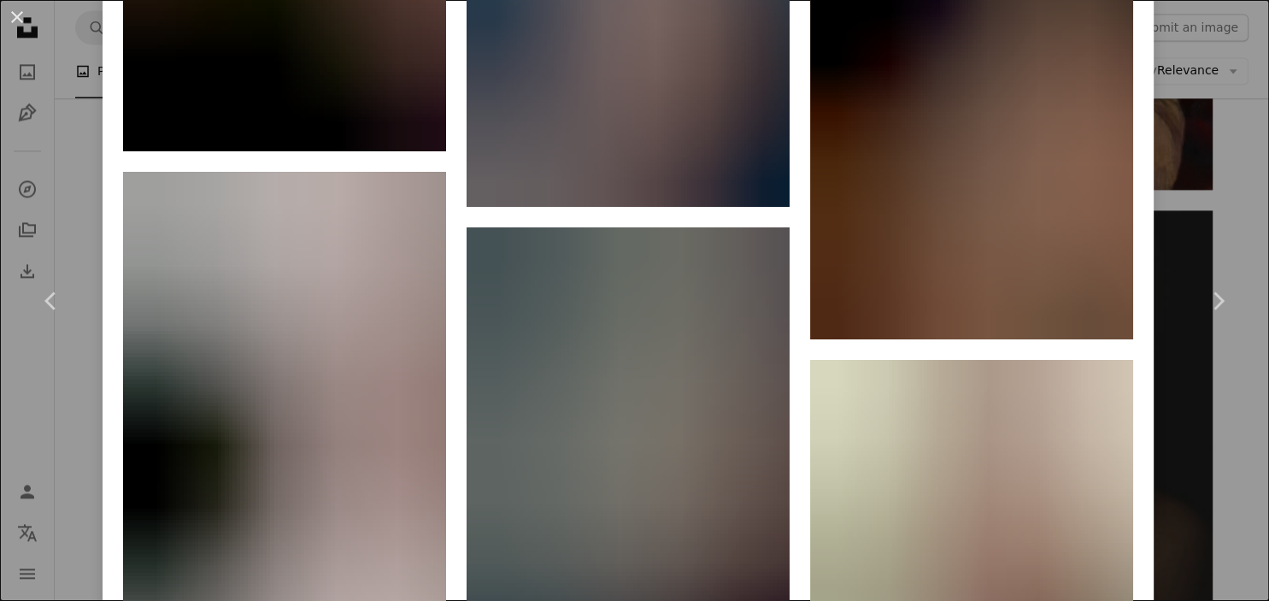
scroll to position [20989, 0]
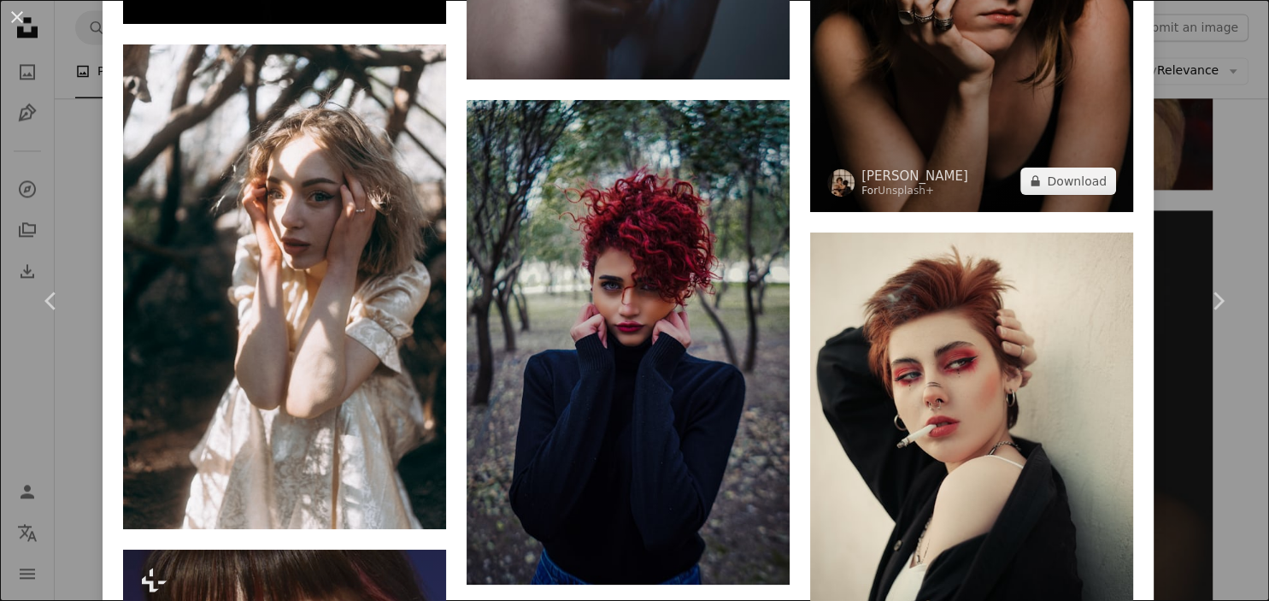
click at [1078, 198] on img at bounding box center [971, 10] width 323 height 404
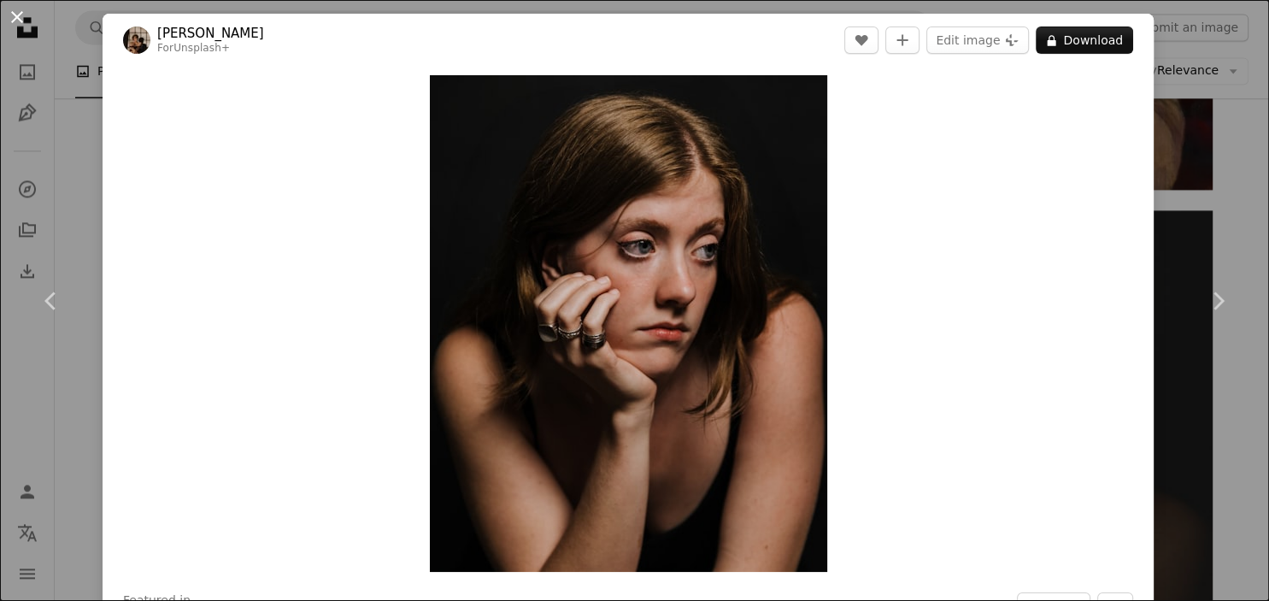
click at [17, 11] on button "An X shape" at bounding box center [17, 17] width 21 height 21
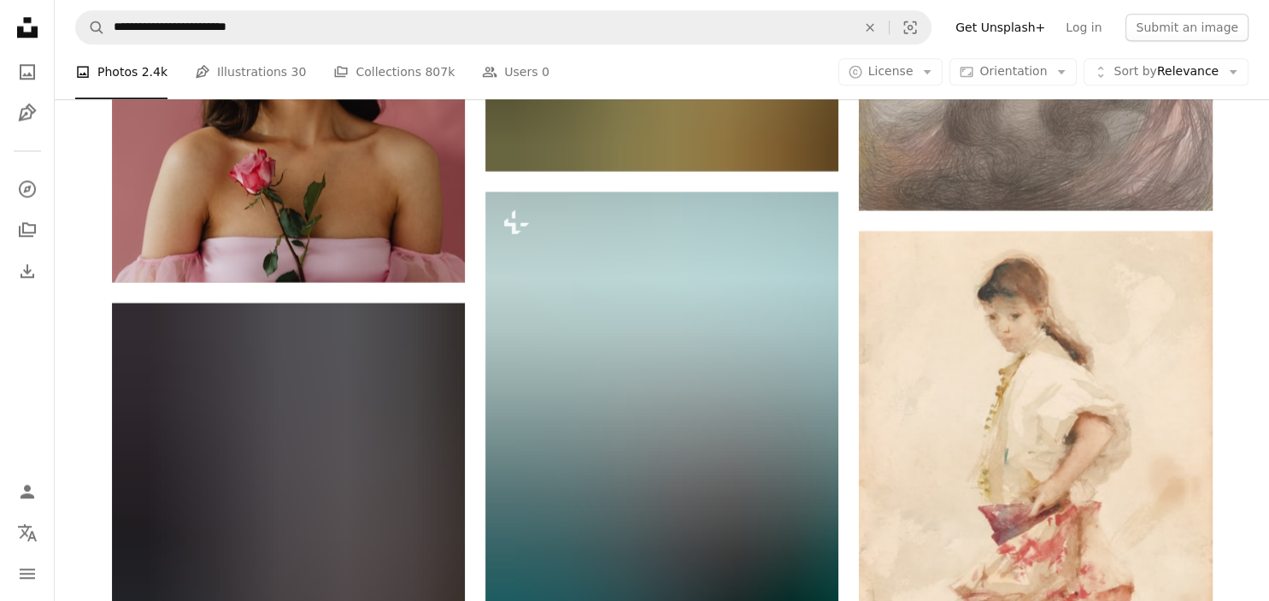
scroll to position [52721, 0]
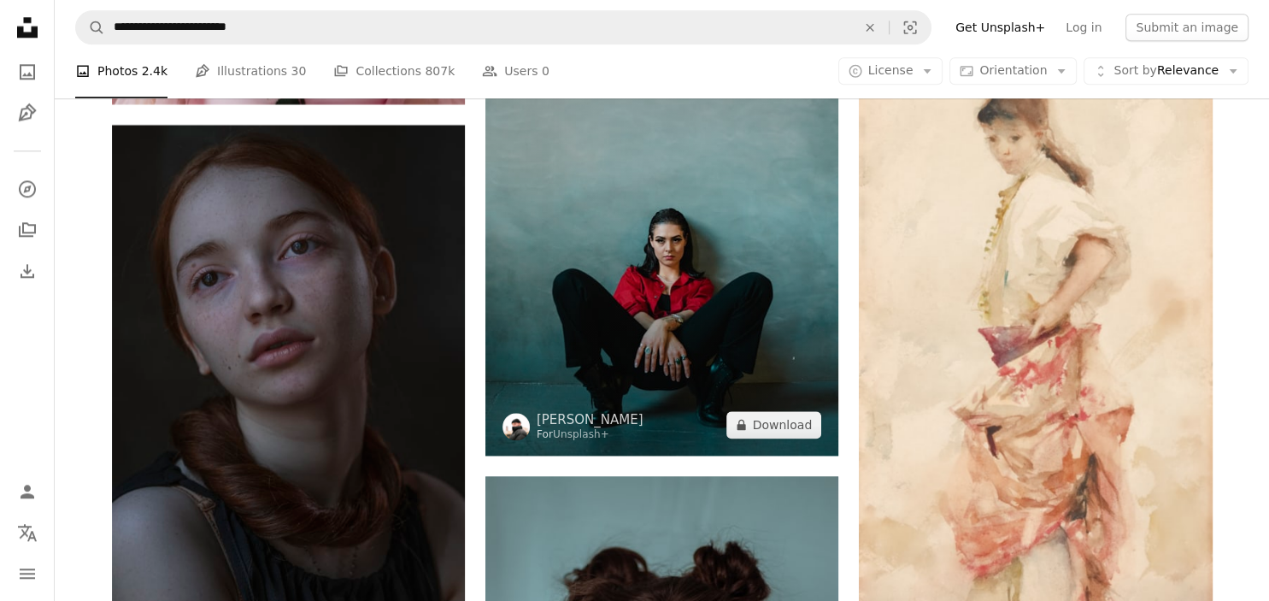
click at [725, 249] on img at bounding box center [662, 235] width 353 height 442
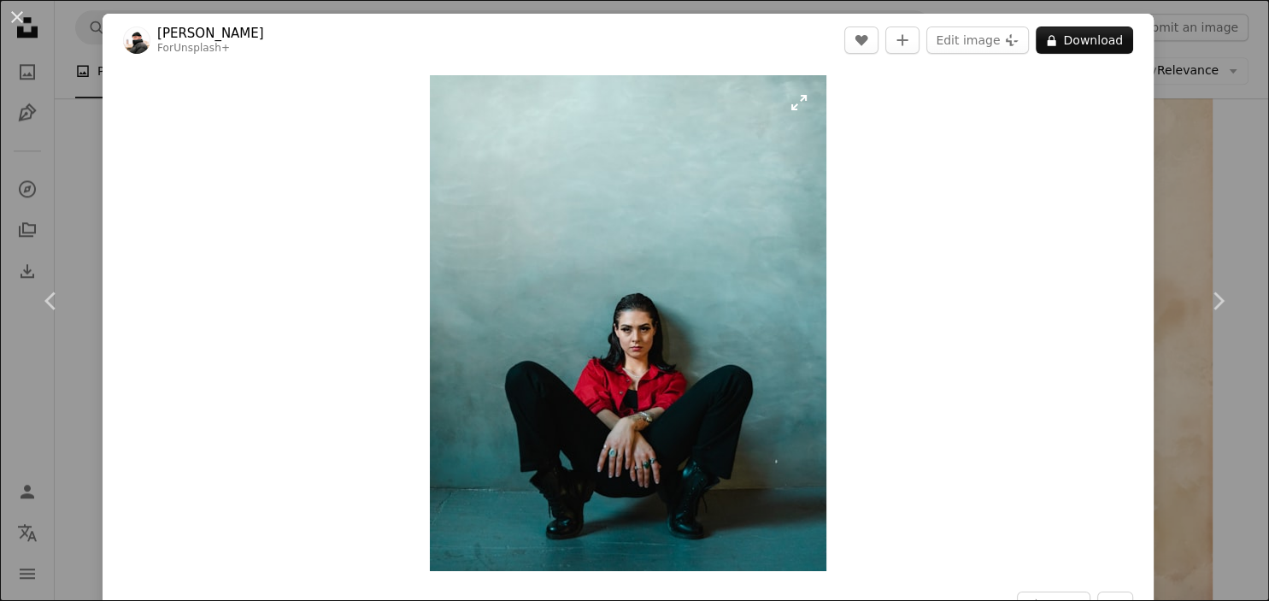
click at [798, 106] on img "Zoom in on this image" at bounding box center [628, 323] width 397 height 496
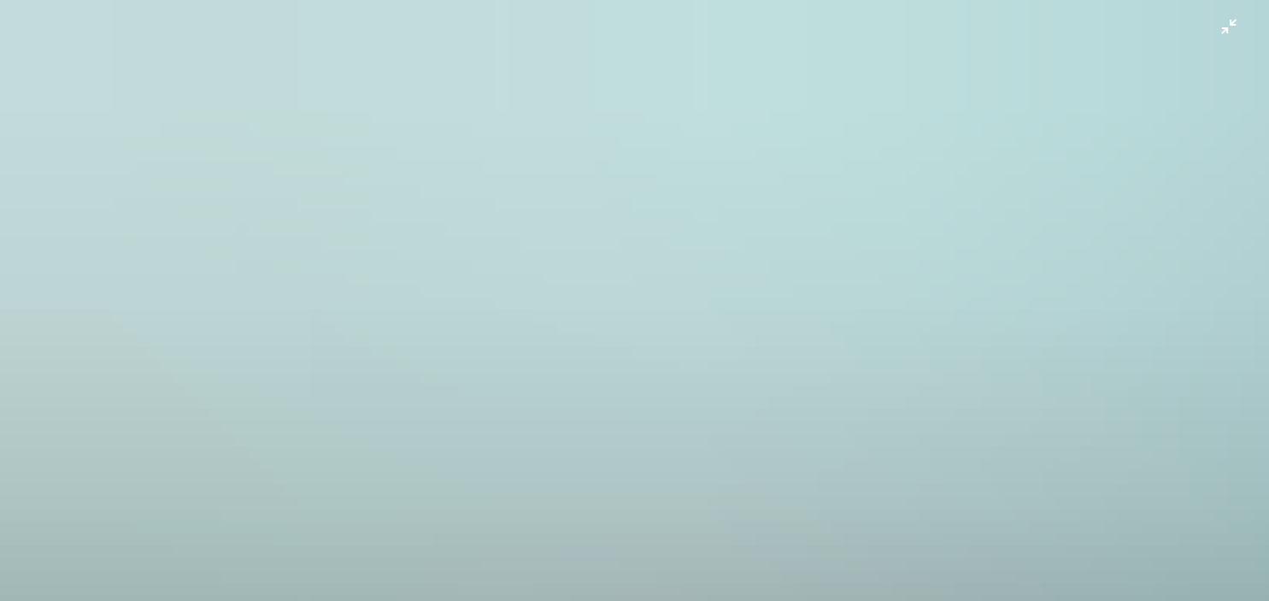
scroll to position [494, 0]
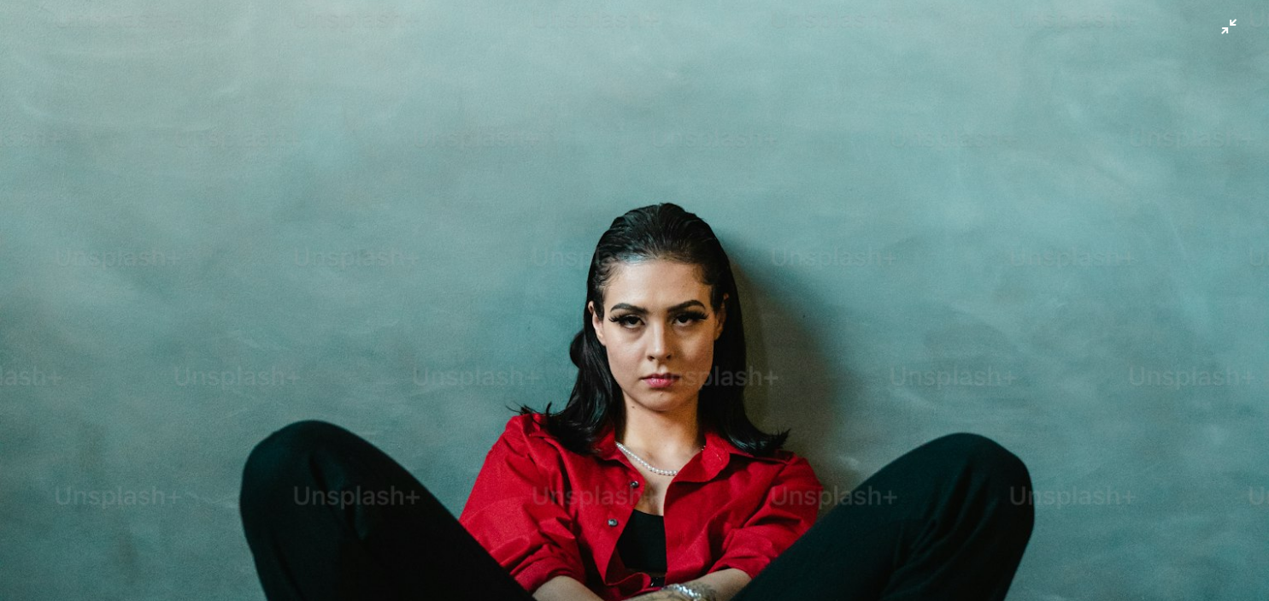
click at [963, 234] on img "Zoom out on this image" at bounding box center [634, 299] width 1271 height 1589
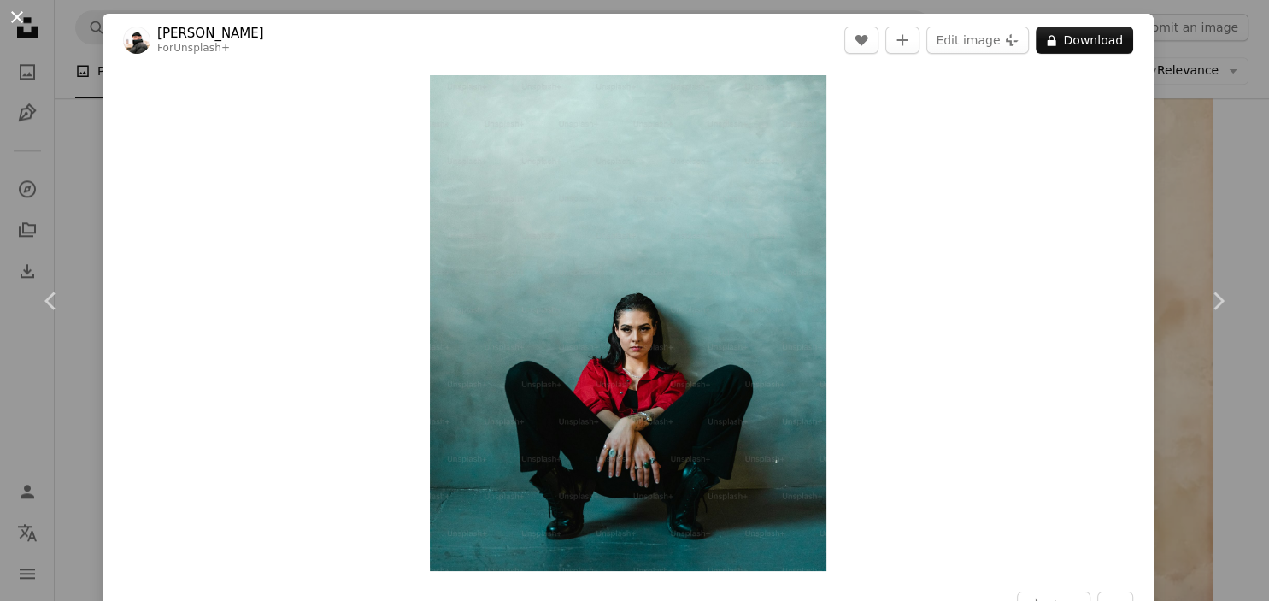
click at [23, 22] on button "An X shape" at bounding box center [17, 17] width 21 height 21
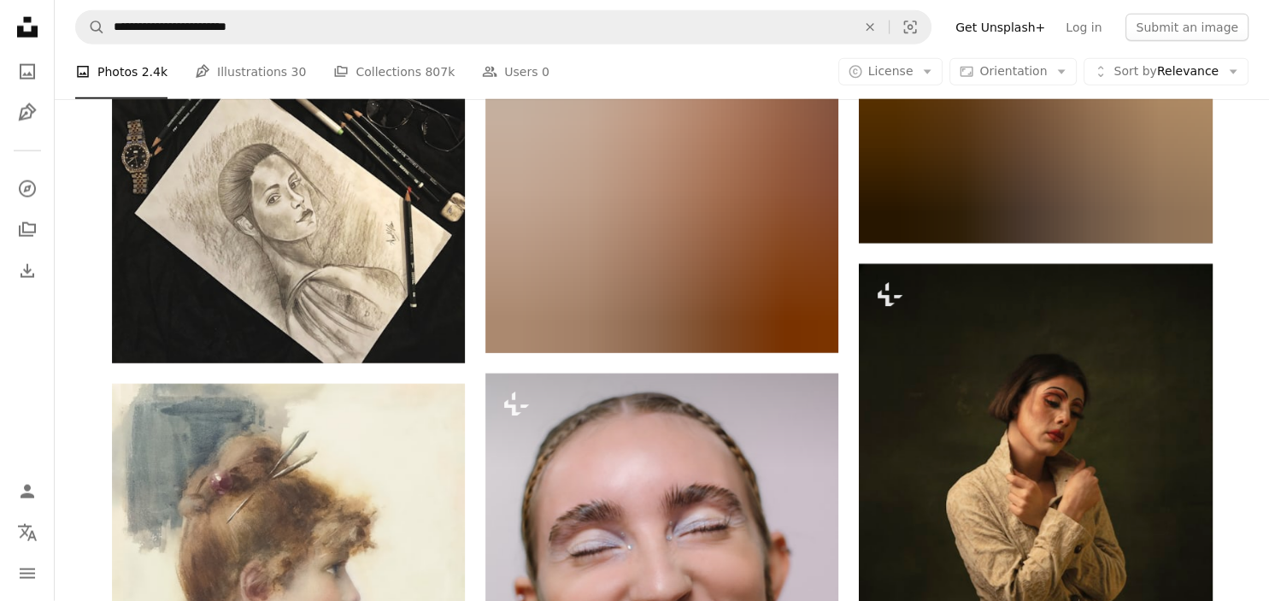
scroll to position [54526, 0]
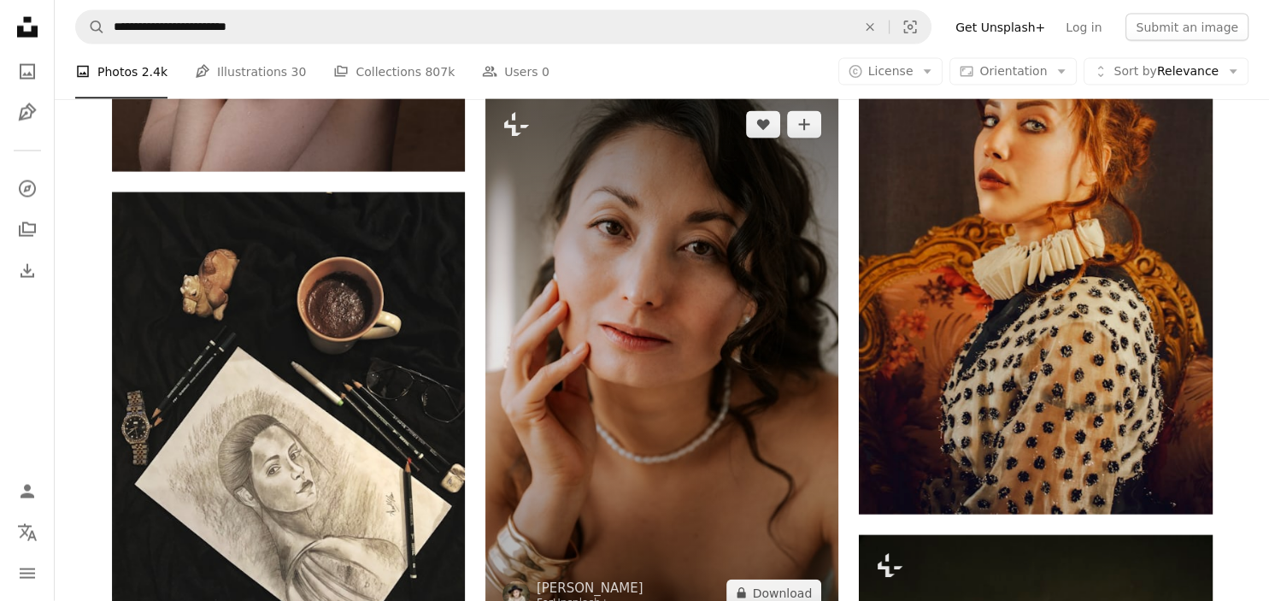
click at [750, 198] on img at bounding box center [662, 359] width 353 height 530
